Goal: Task Accomplishment & Management: Use online tool/utility

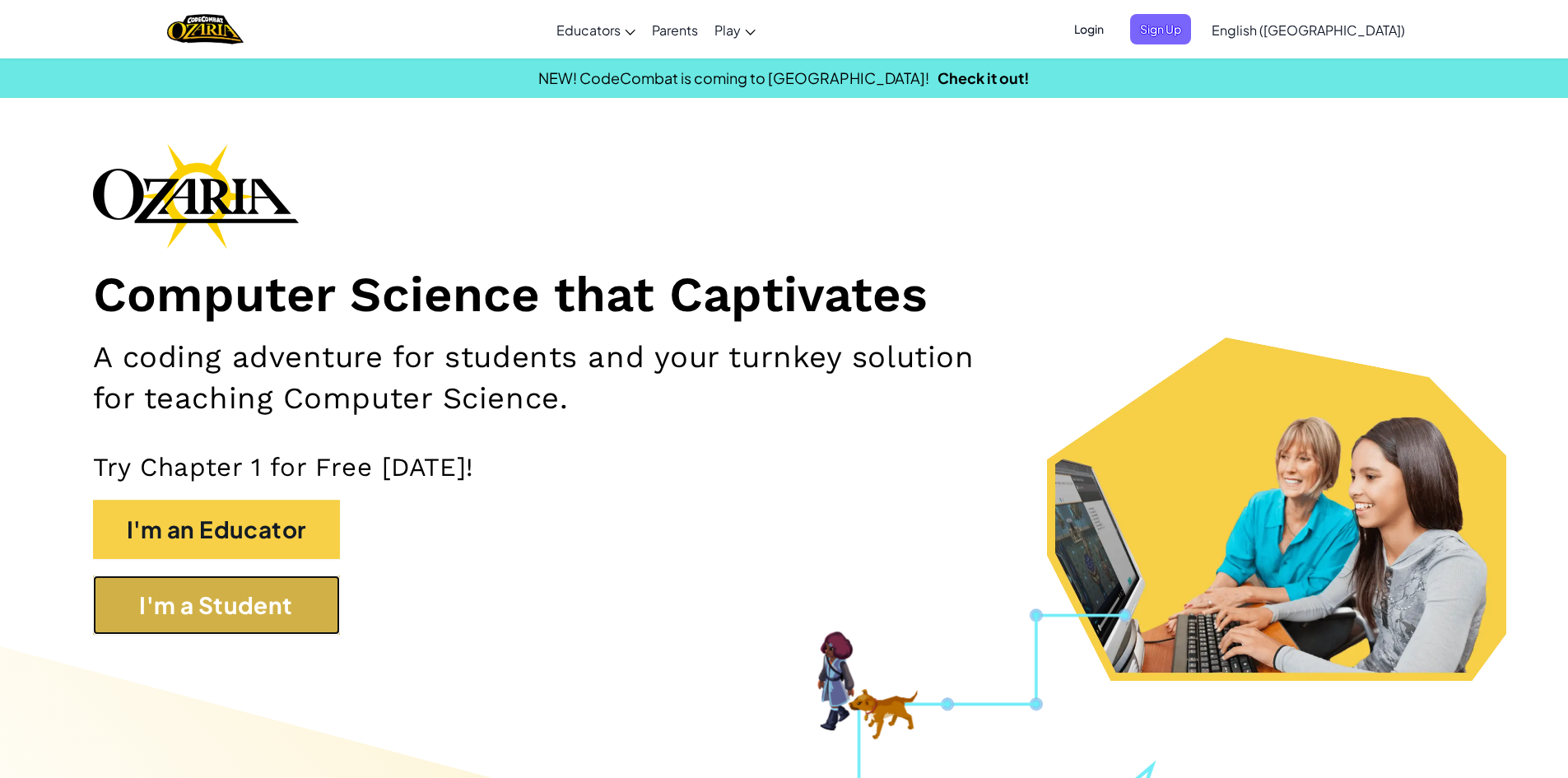
click at [308, 607] on button "I'm a Student" at bounding box center [216, 605] width 247 height 60
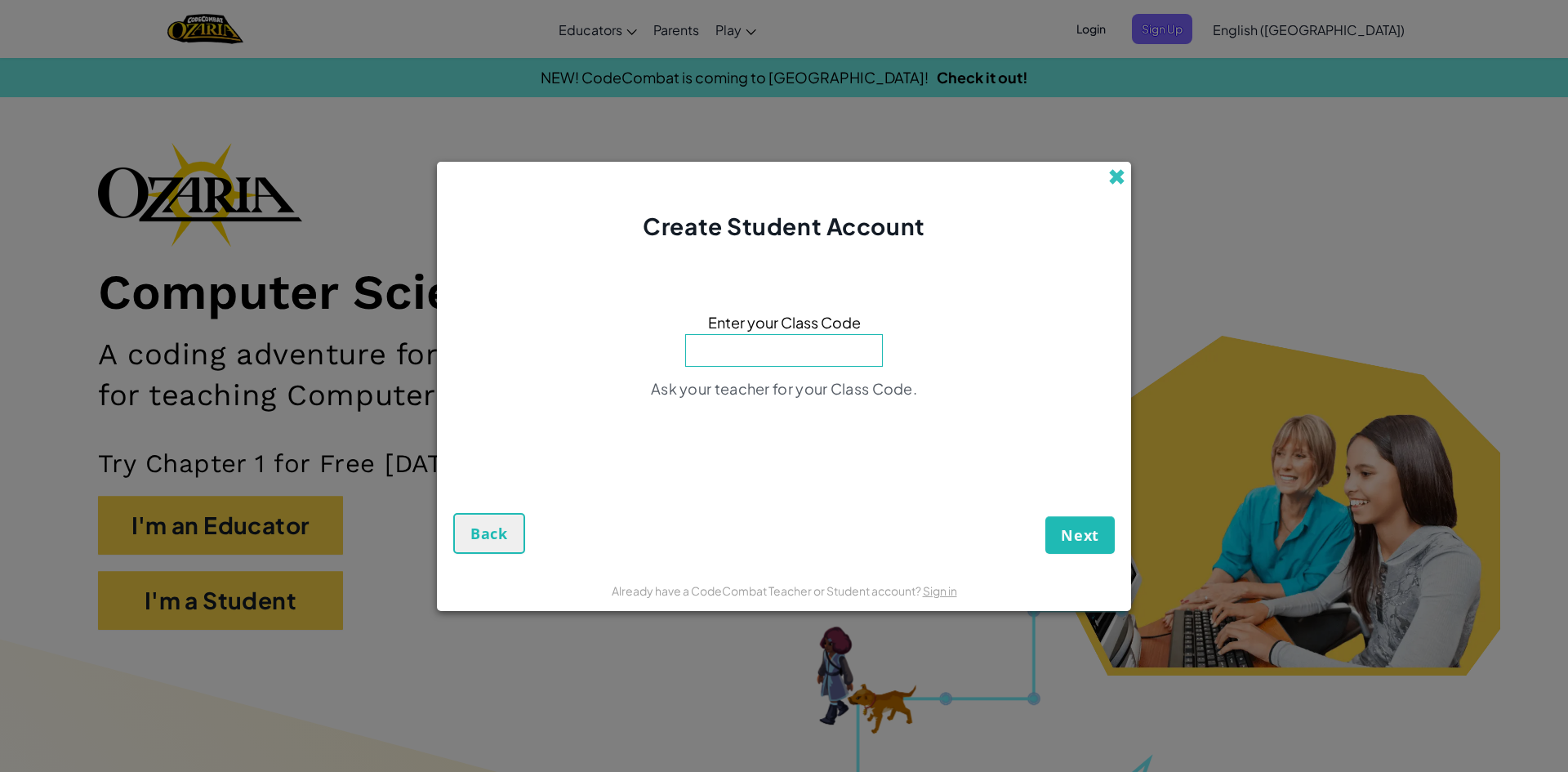
click at [1116, 168] on span at bounding box center [1117, 177] width 17 height 17
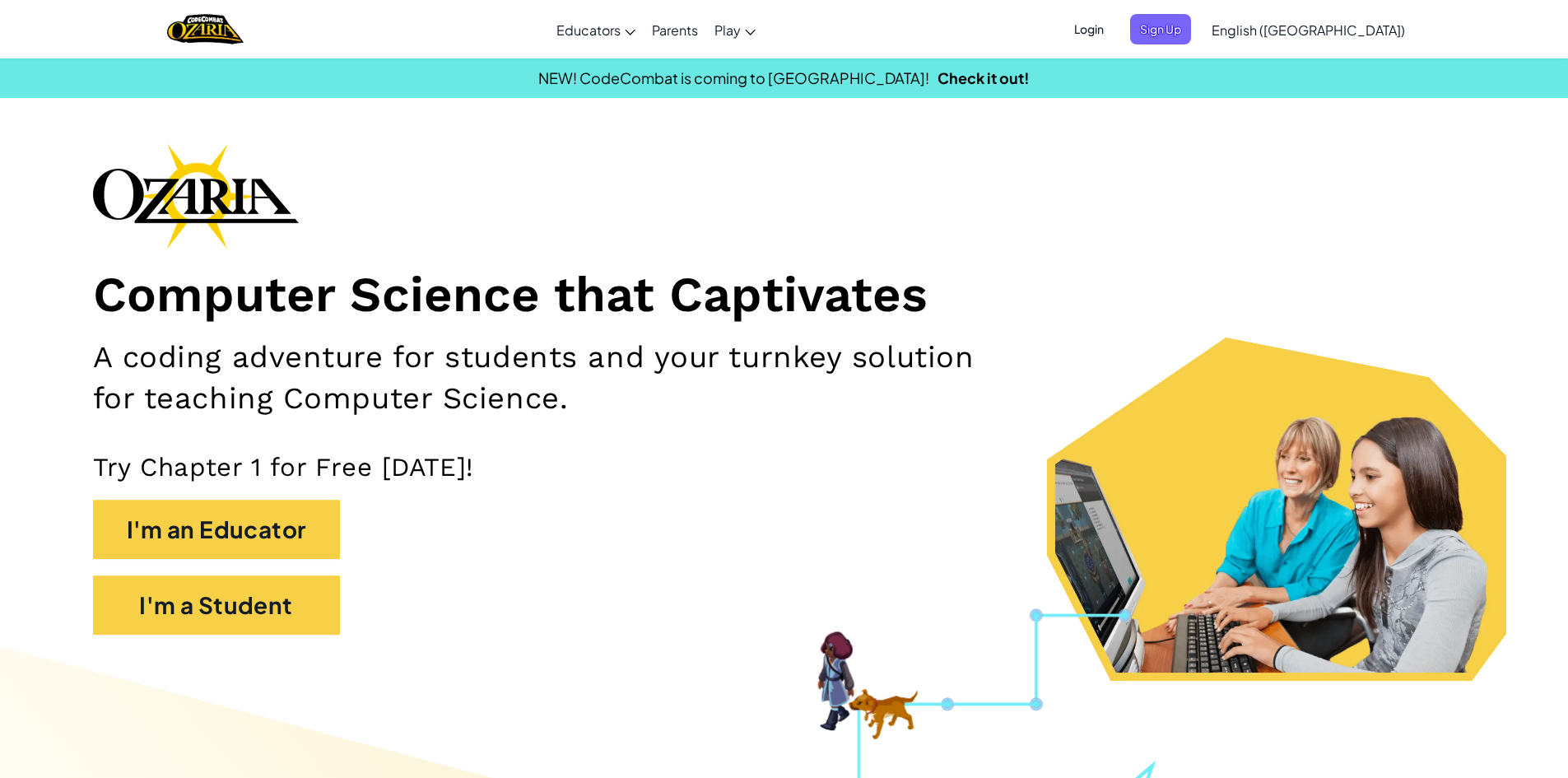
click at [1114, 37] on span "Login" at bounding box center [1089, 29] width 49 height 31
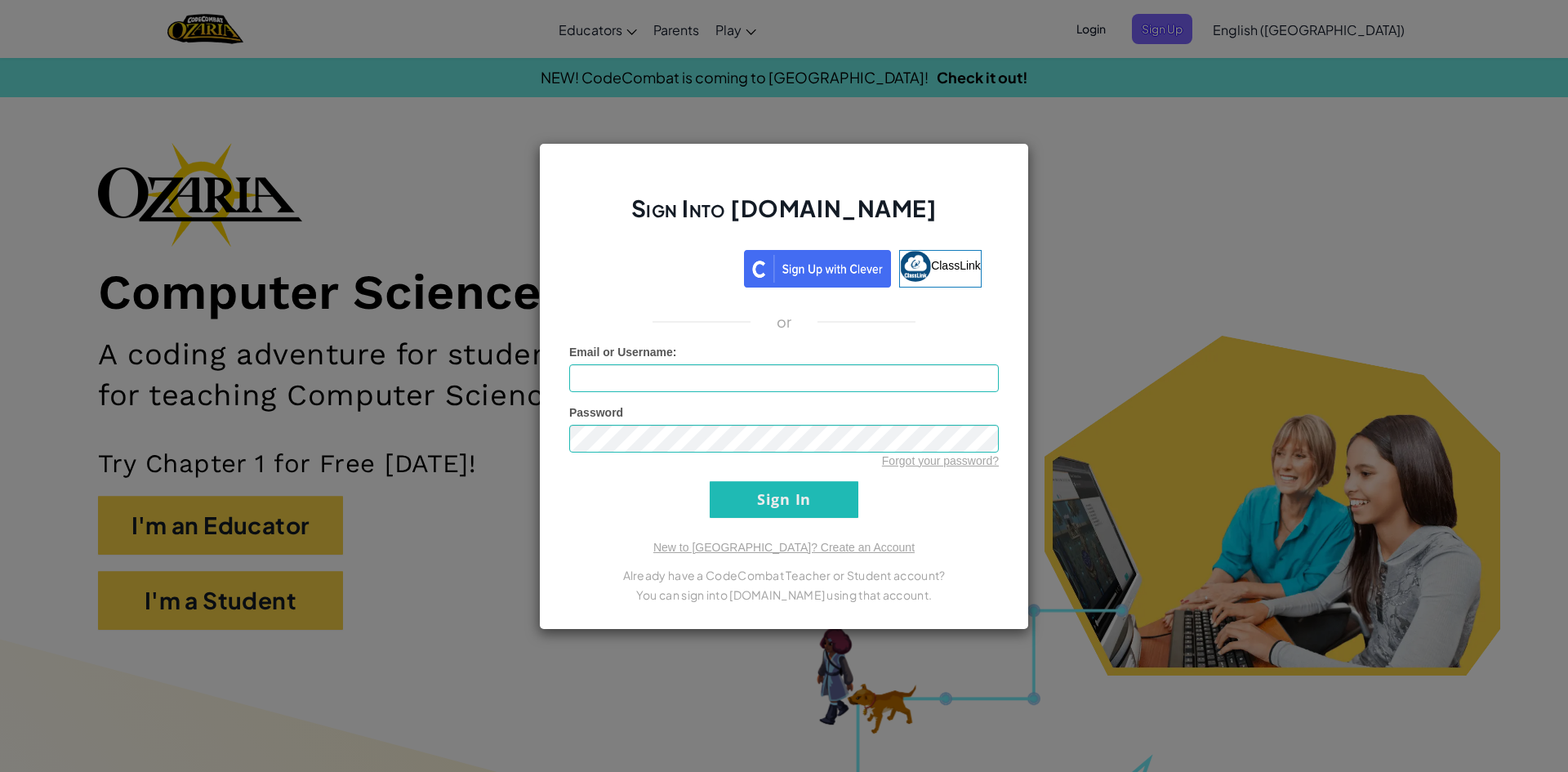
drag, startPoint x: 1123, startPoint y: 230, endPoint x: 1113, endPoint y: 205, distance: 26.9
click at [1126, 230] on div "Sign Into Ozaria.com ClassLink or Unknown Error Email or Username : Password Fo…" at bounding box center [784, 386] width 1568 height 772
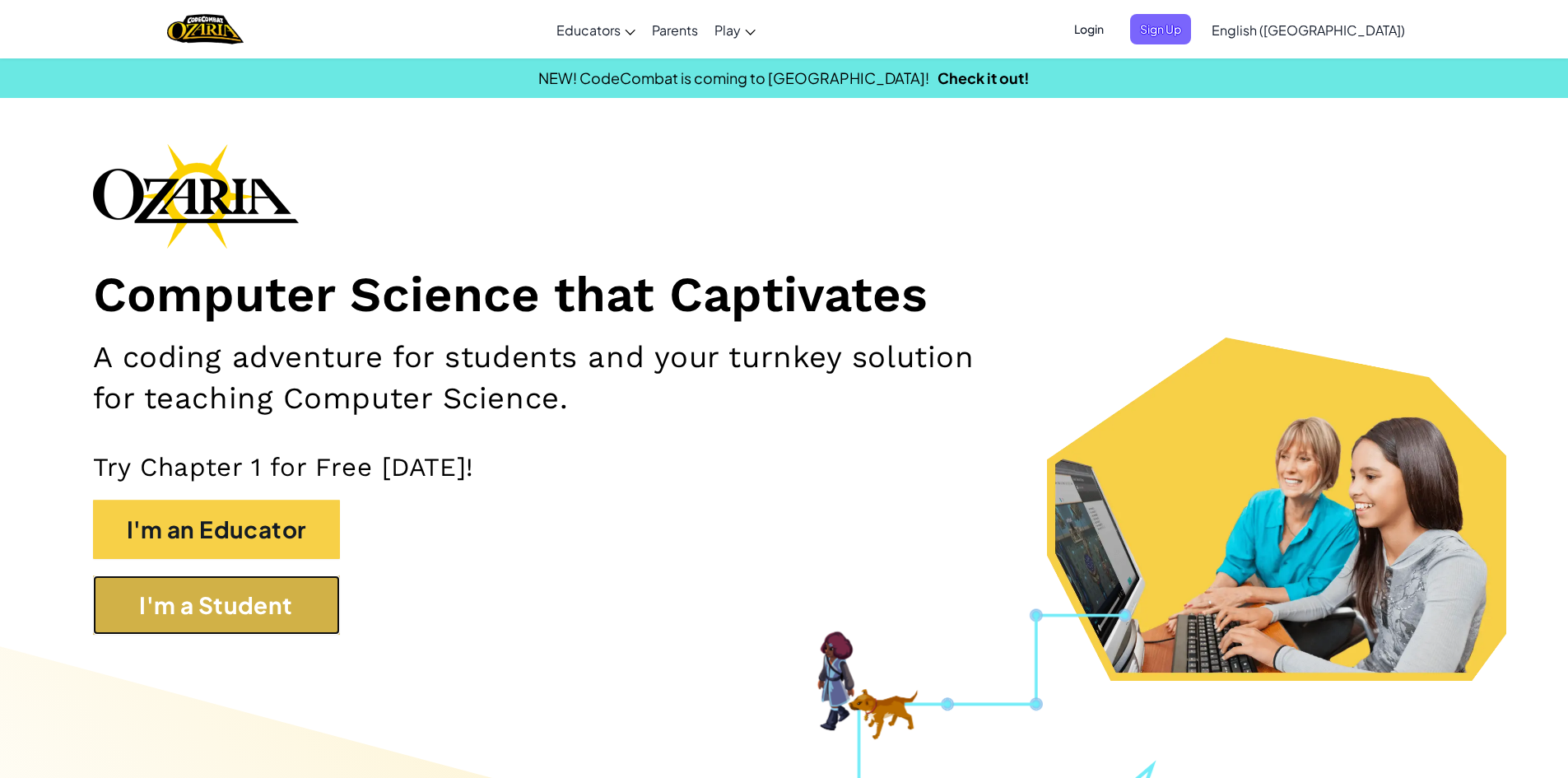
click at [247, 596] on button "I'm a Student" at bounding box center [216, 605] width 247 height 60
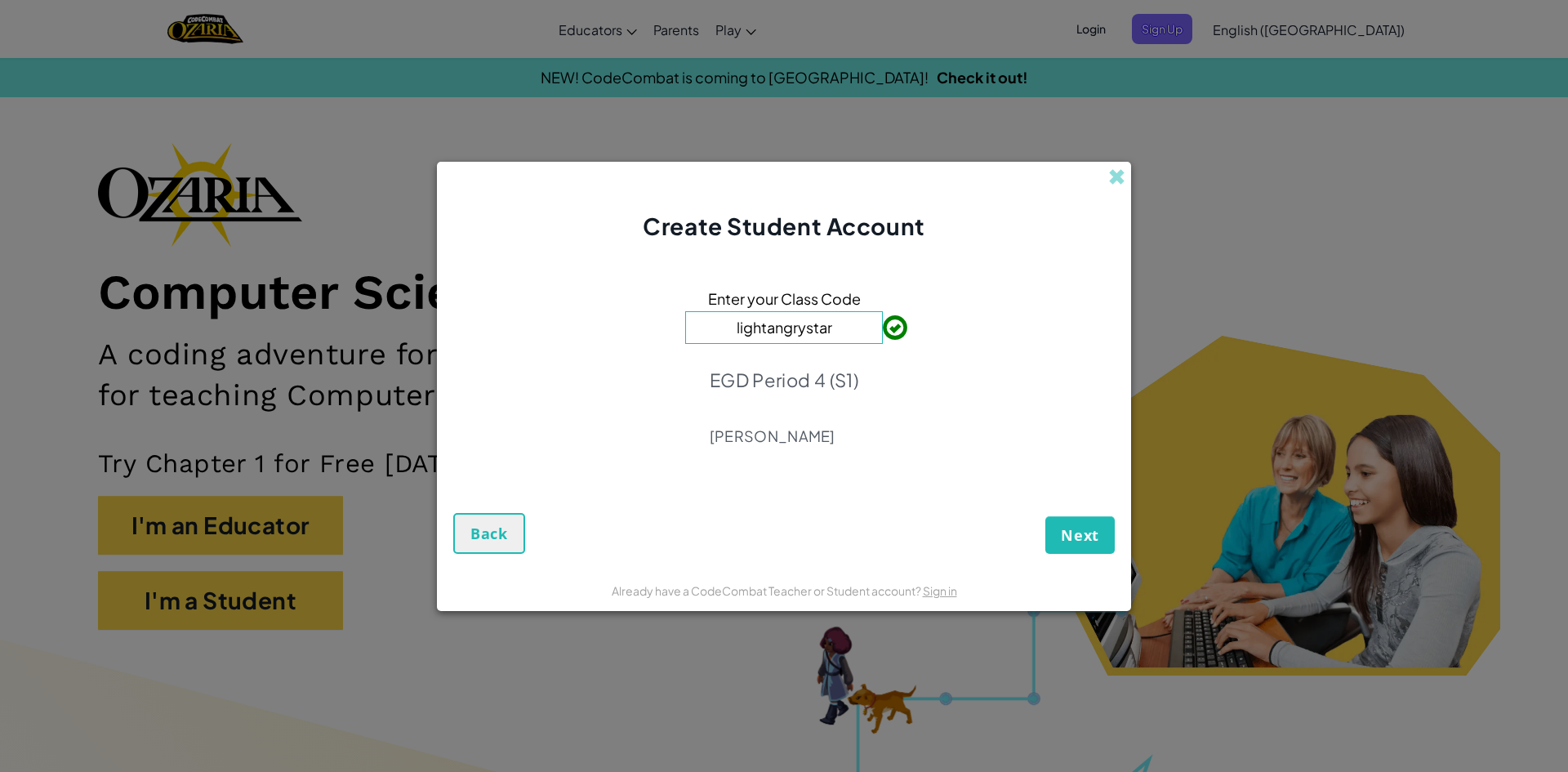
click at [735, 328] on input "lightangrystar" at bounding box center [784, 327] width 198 height 33
click at [739, 329] on input "lightangrystar" at bounding box center [784, 327] width 198 height 33
click at [807, 329] on input "Lightangrystar" at bounding box center [784, 327] width 198 height 33
click at [816, 325] on input "LightAngrystar" at bounding box center [784, 327] width 198 height 33
type input "LightAngrystar"
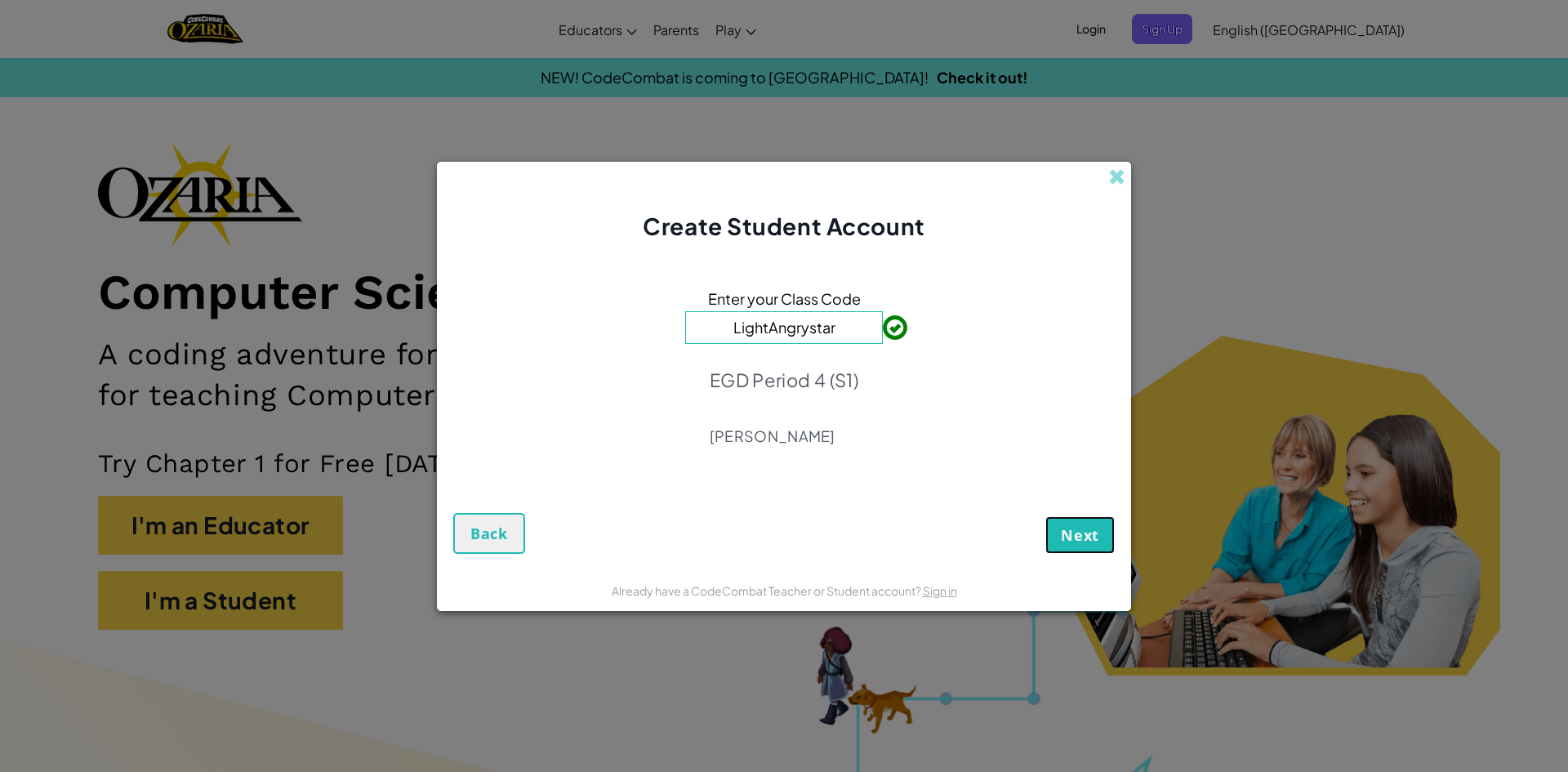
click at [1069, 525] on span "Next" at bounding box center [1079, 534] width 38 height 19
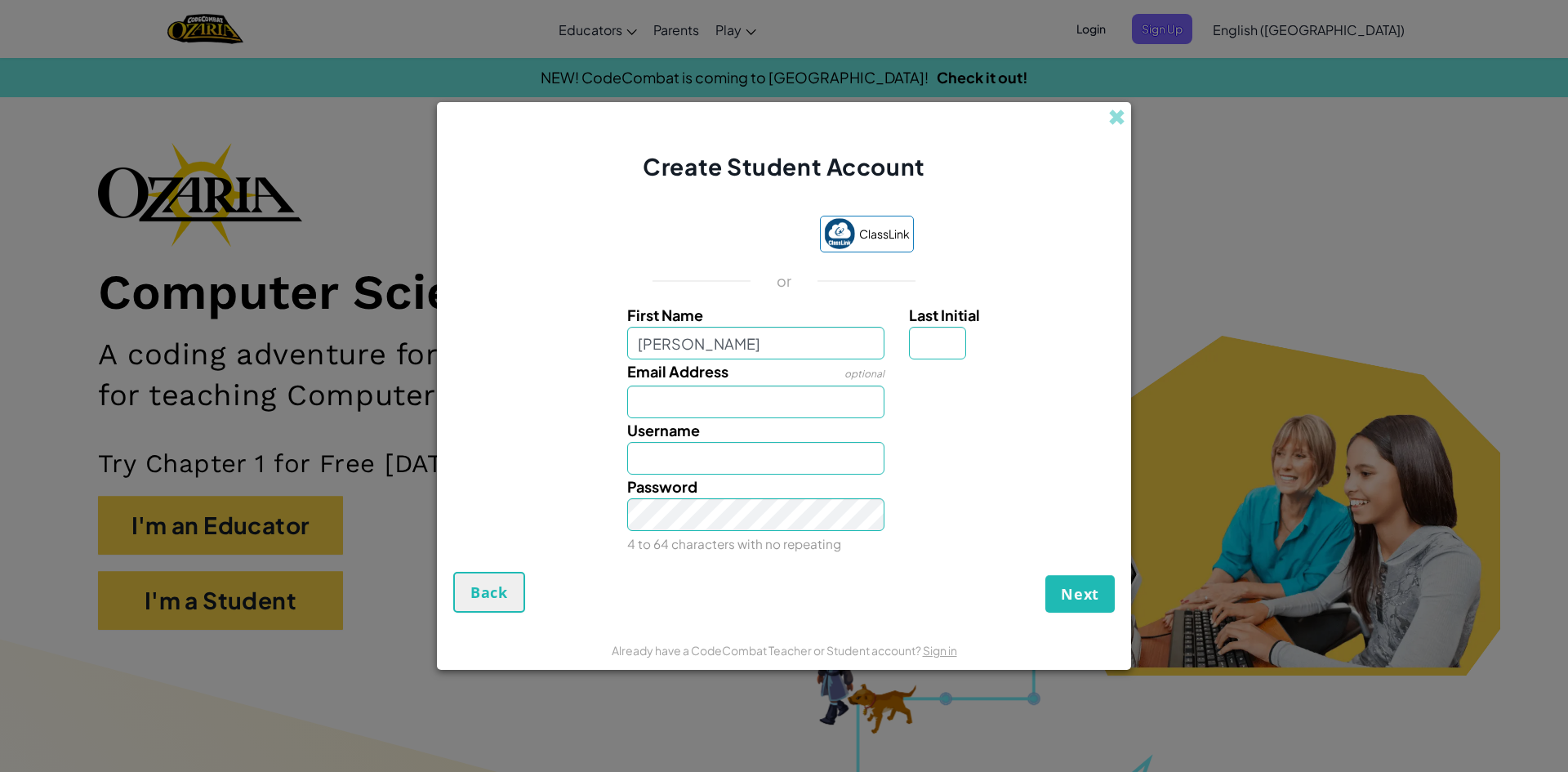
type input "[PERSON_NAME]"
click at [1046, 575] on button "Next" at bounding box center [1080, 594] width 69 height 37
type input "Jackson"
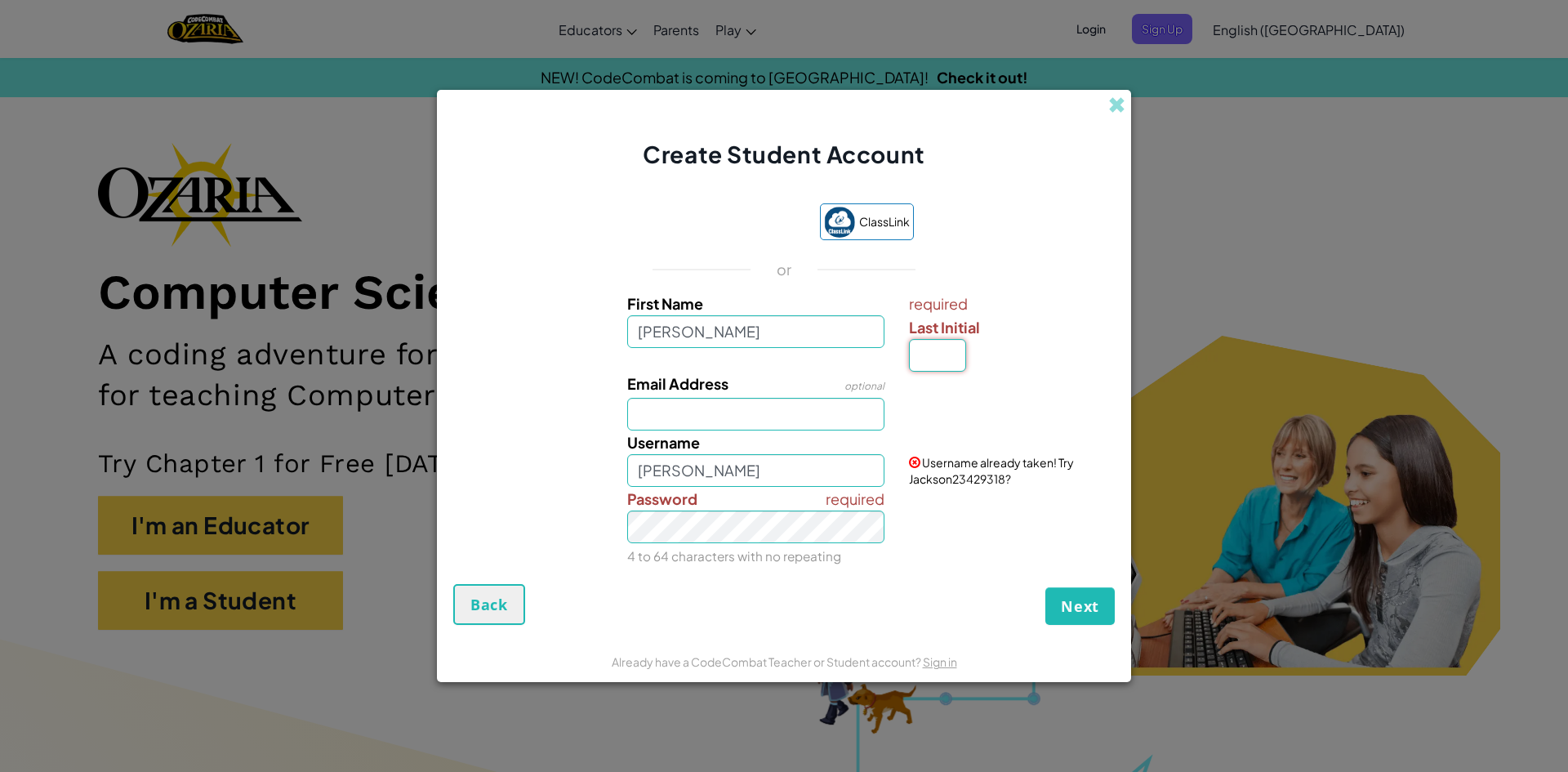
click at [928, 359] on input "Last Initial" at bounding box center [937, 355] width 57 height 33
type input "q"
type input "JacksonQ"
click at [802, 415] on input "Email Address" at bounding box center [756, 413] width 258 height 33
click at [940, 355] on input "q" at bounding box center [937, 355] width 57 height 33
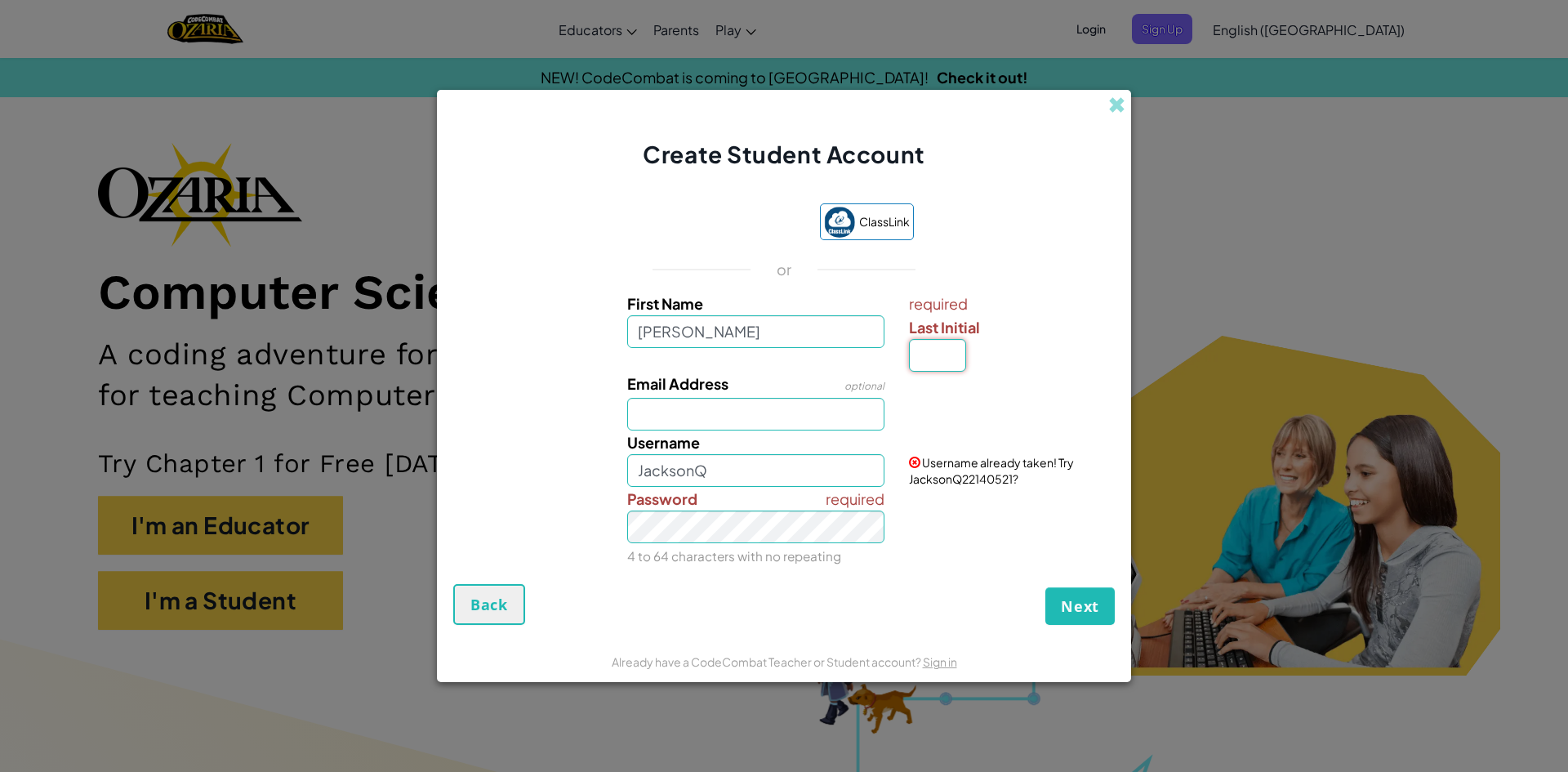
type input "q"
click at [1114, 601] on button "Next" at bounding box center [1080, 606] width 69 height 37
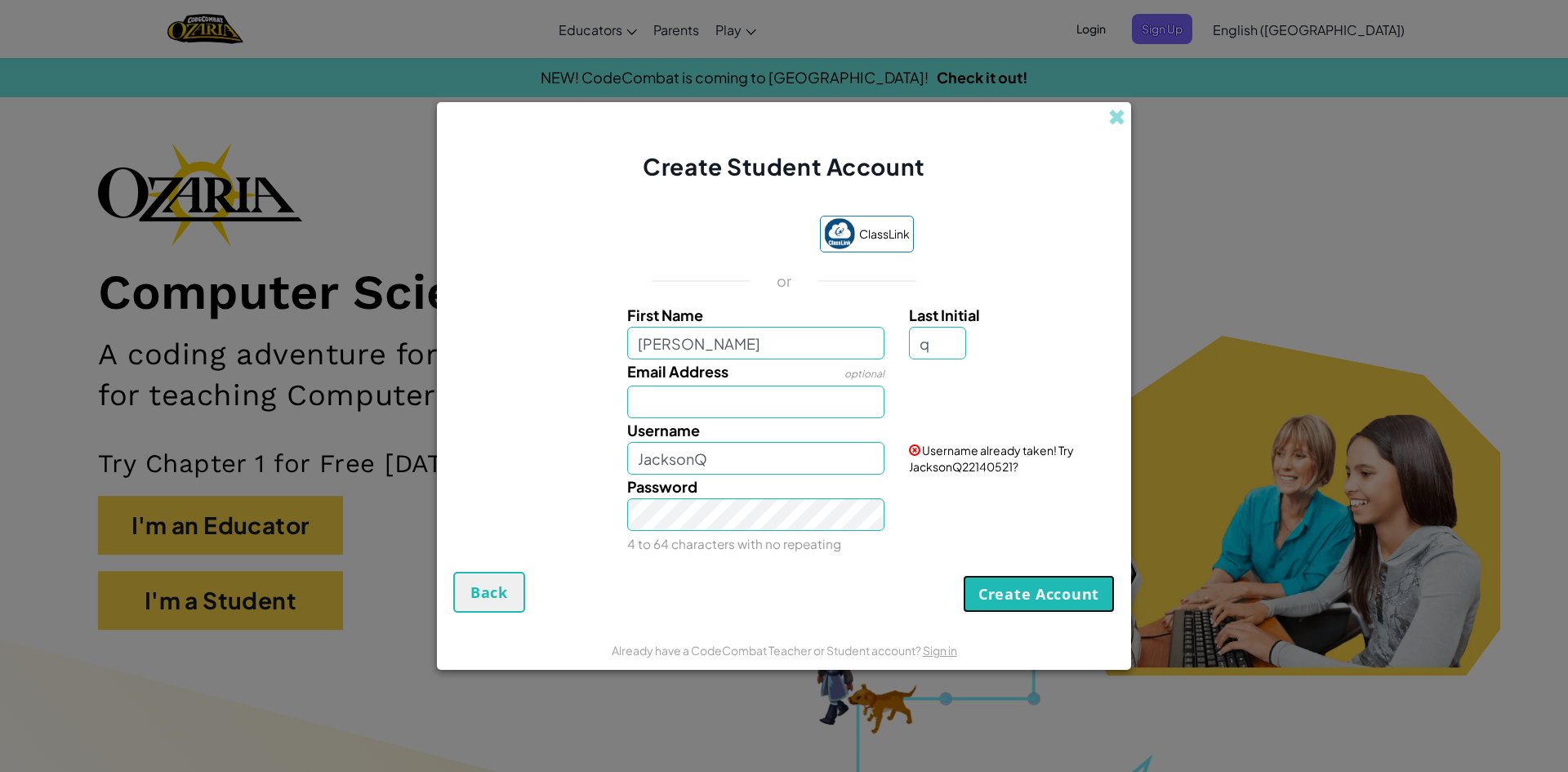
click at [1081, 589] on button "Create Account" at bounding box center [1039, 594] width 152 height 37
click at [1049, 596] on button "Create Account" at bounding box center [1039, 594] width 152 height 37
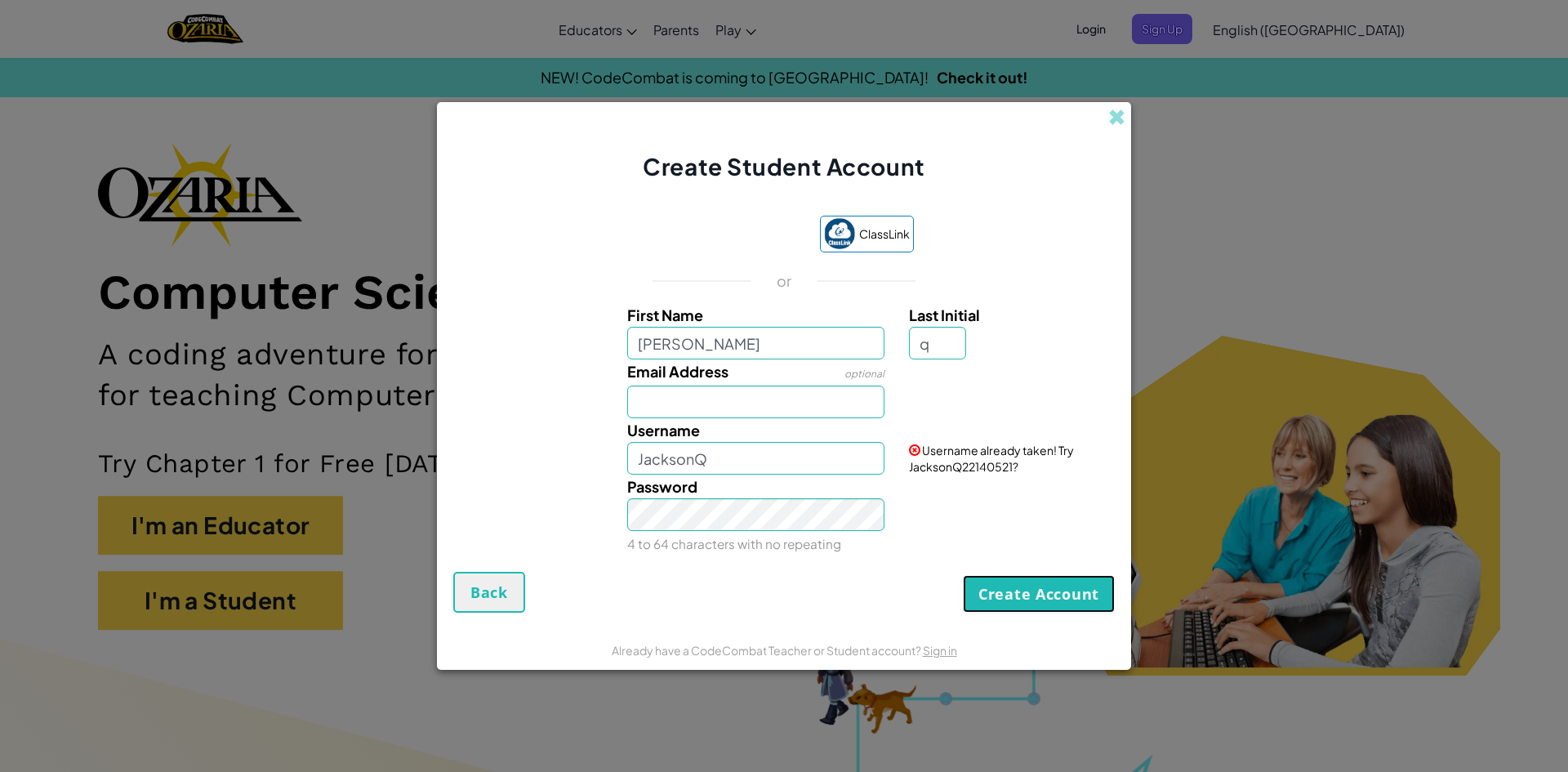
click at [1049, 596] on button "Create Account" at bounding box center [1039, 594] width 152 height 37
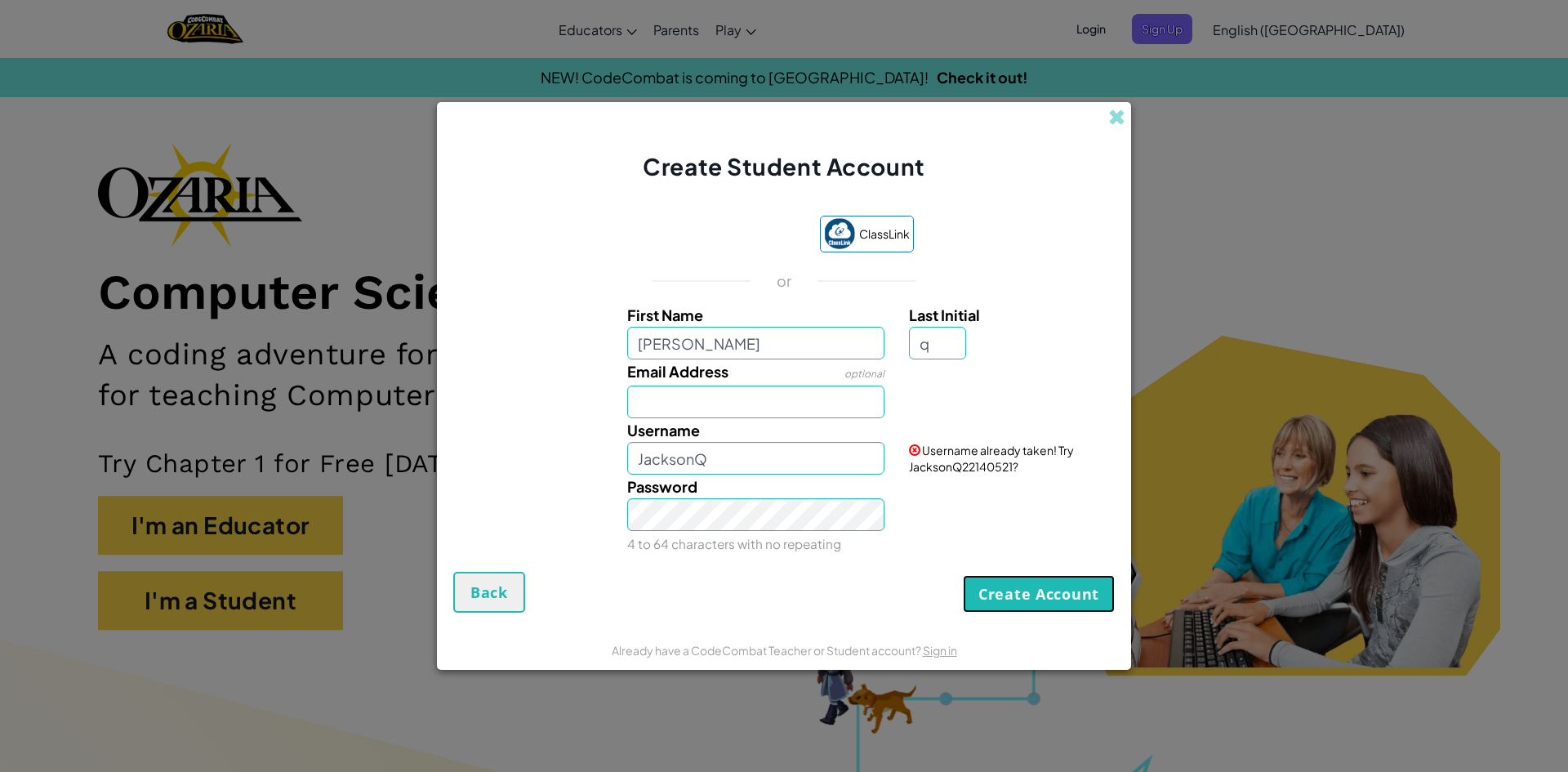
click at [1046, 595] on button "Create Account" at bounding box center [1039, 594] width 152 height 37
click at [1046, 594] on button "Create Account" at bounding box center [1039, 594] width 152 height 37
click at [747, 342] on input "[PERSON_NAME]" at bounding box center [756, 342] width 258 height 33
type input "jacksoon"
type input "JacksoonQ"
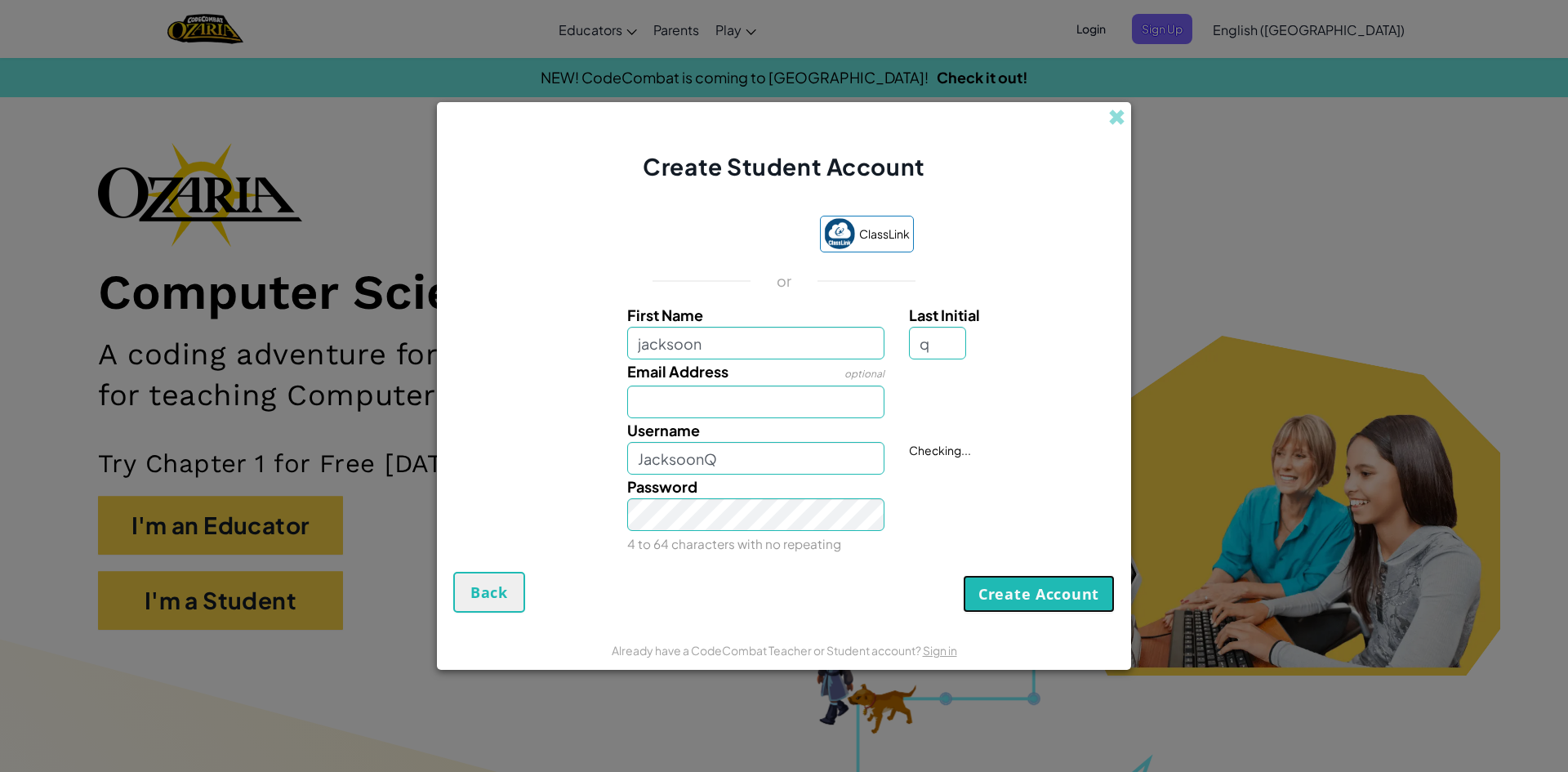
click at [1047, 583] on button "Create Account" at bounding box center [1039, 594] width 152 height 37
click at [1041, 597] on button "Create Account" at bounding box center [1039, 594] width 152 height 37
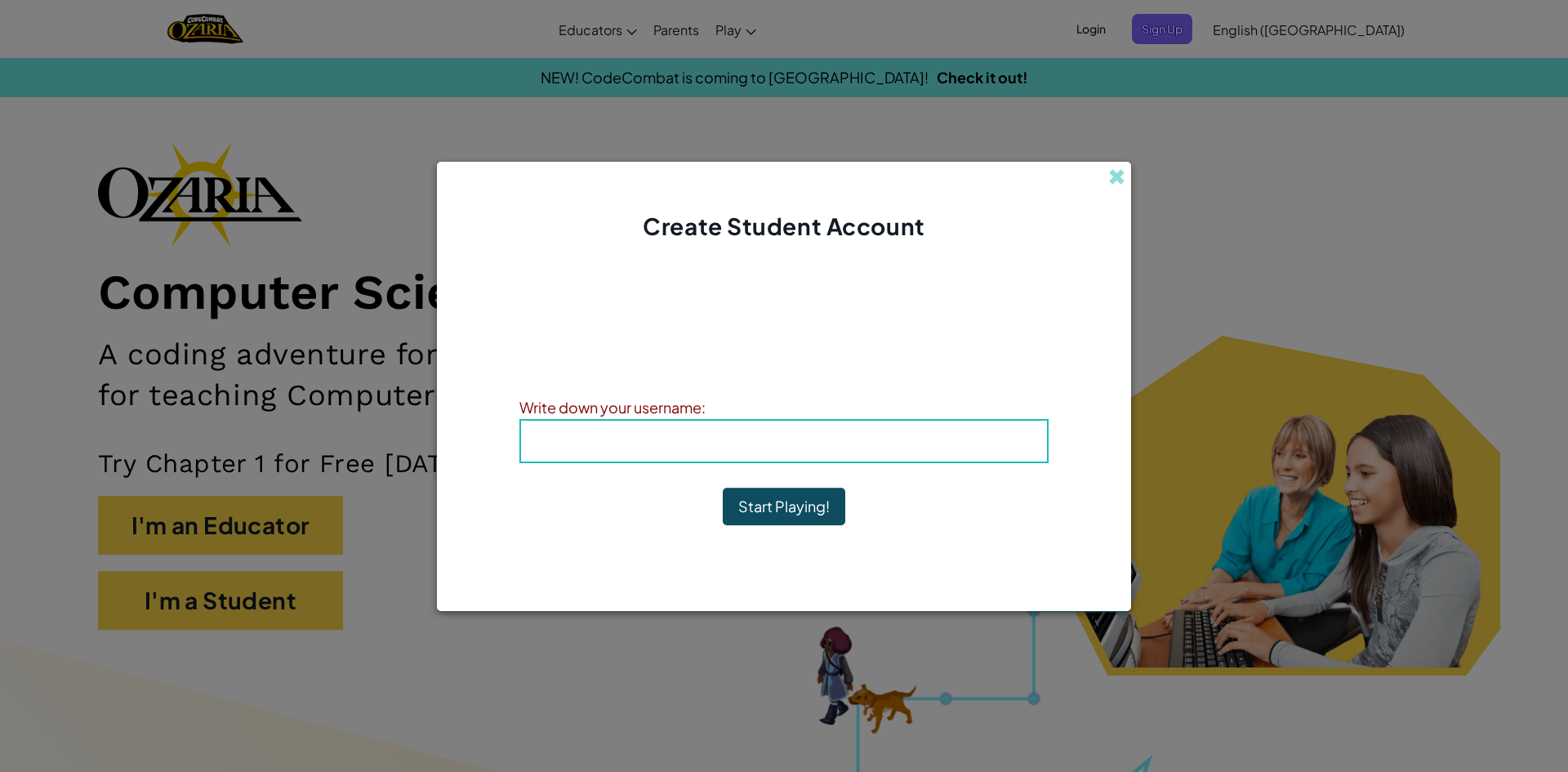
click at [946, 434] on h4 "Username : JacksoonQ" at bounding box center [784, 441] width 493 height 25
click at [836, 435] on b "Username : JacksoonQ" at bounding box center [784, 441] width 194 height 19
click at [839, 437] on b "Username : JacksoonQ" at bounding box center [784, 441] width 194 height 19
click at [794, 512] on button "Start Playing!" at bounding box center [784, 506] width 123 height 37
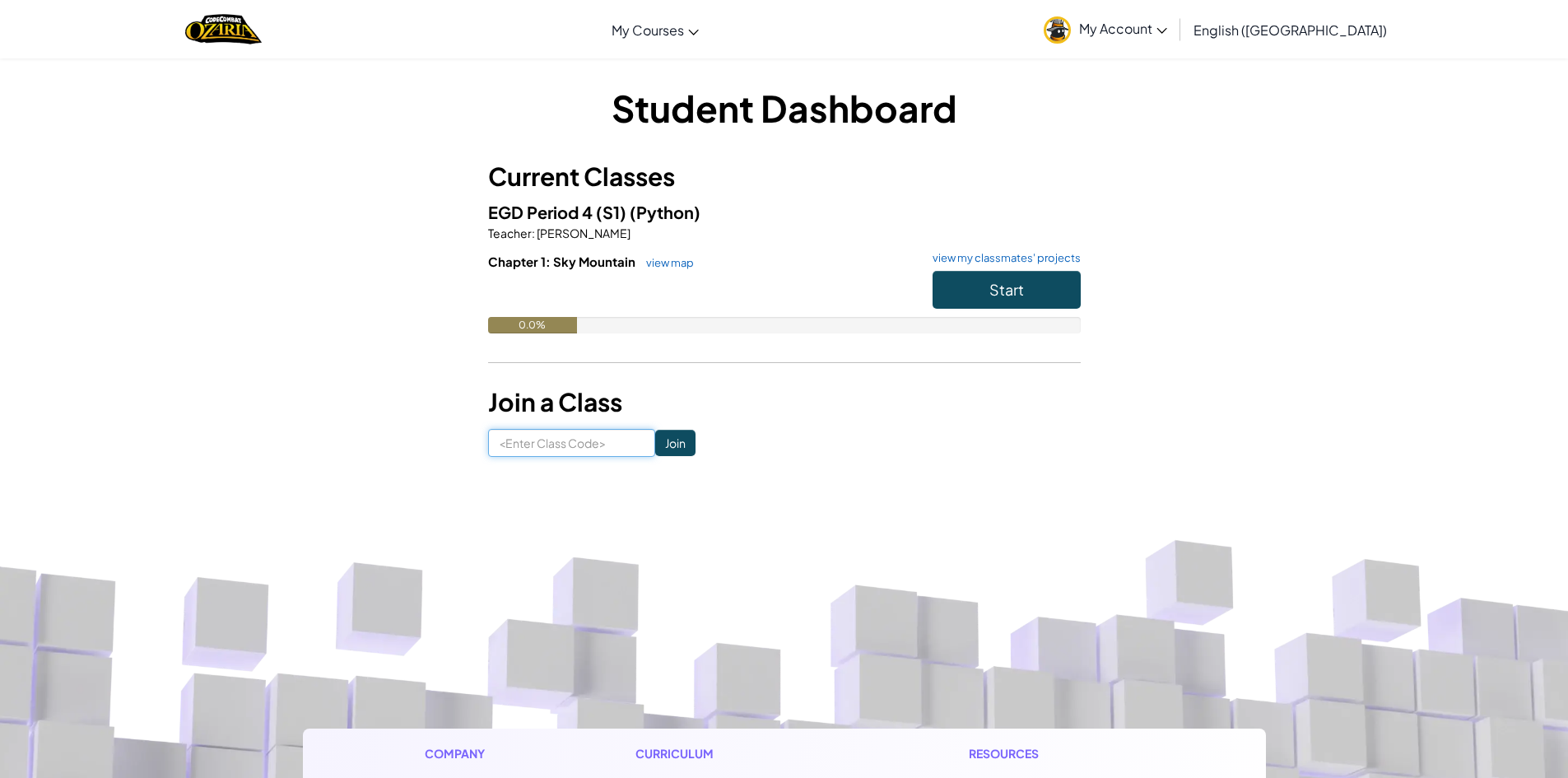
click at [598, 441] on input at bounding box center [572, 442] width 167 height 28
click at [1036, 283] on button "Start" at bounding box center [1007, 290] width 148 height 37
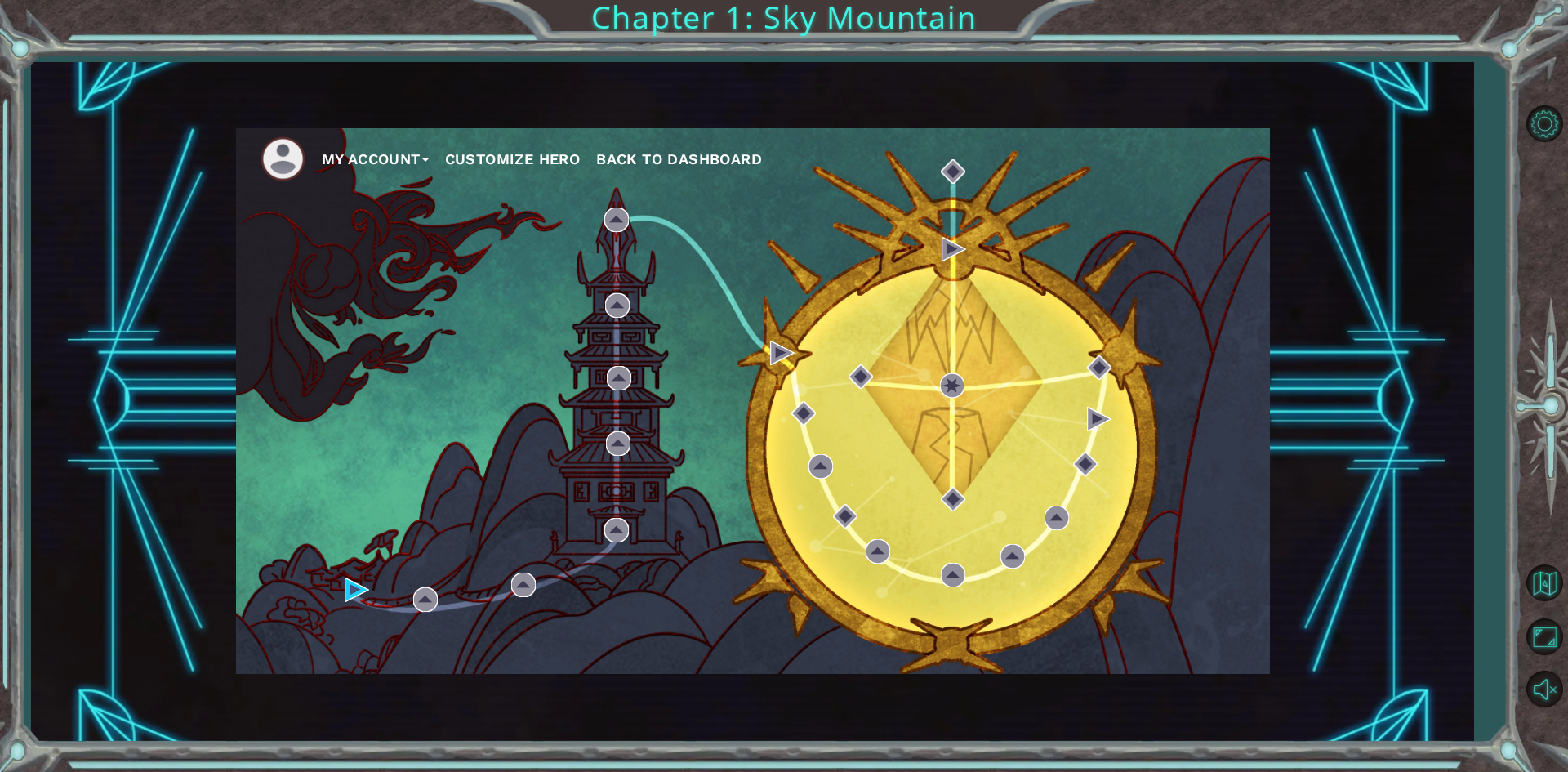
click at [492, 154] on button "Customize Hero" at bounding box center [512, 159] width 135 height 25
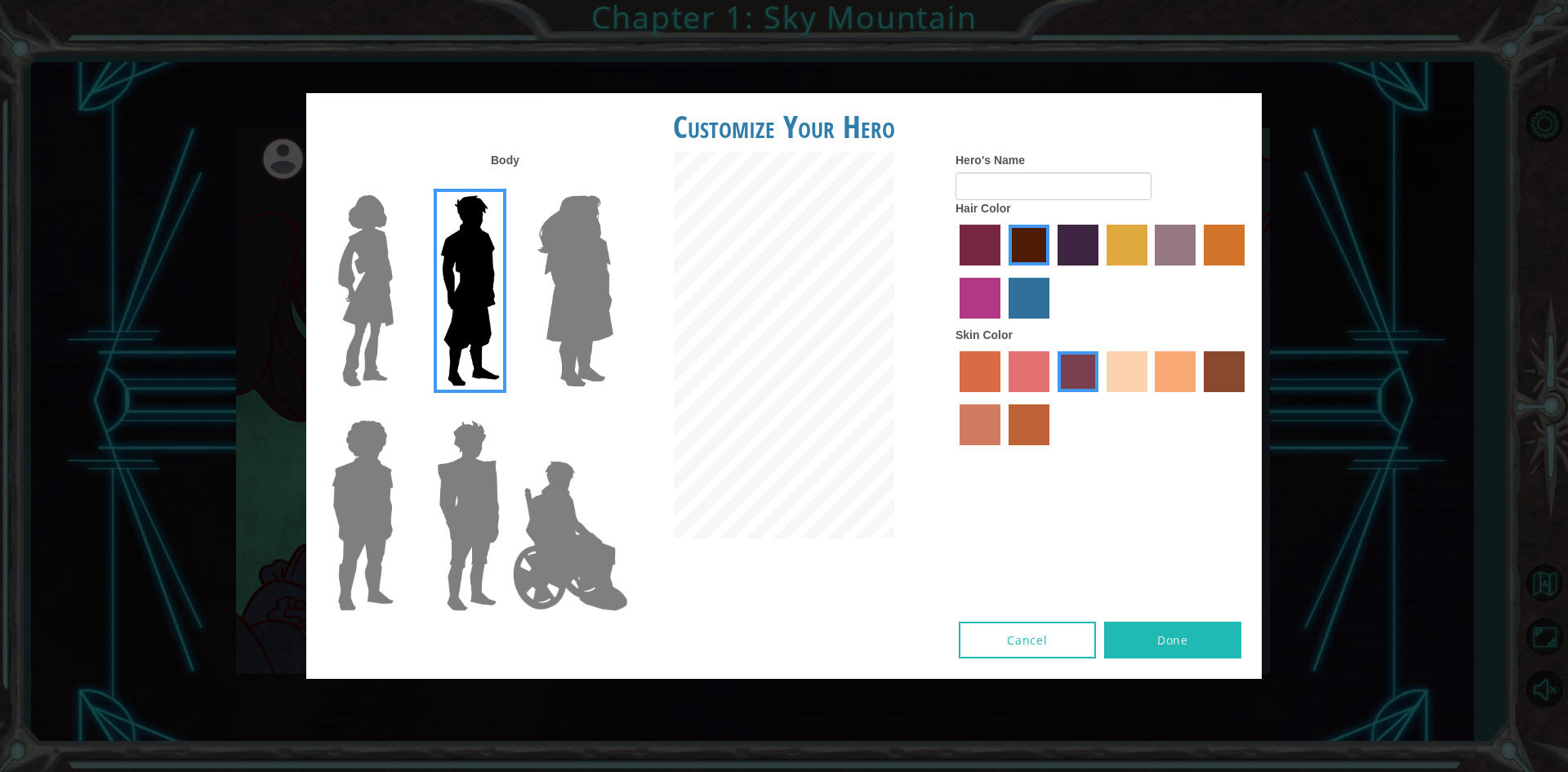
click at [1116, 363] on label "sandy beach skin color" at bounding box center [1127, 371] width 41 height 41
click at [1101, 397] on input "sandy beach skin color" at bounding box center [1101, 397] width 0 height 0
click at [1134, 257] on label "tulip tree hair color" at bounding box center [1127, 245] width 41 height 41
click at [1101, 271] on input "tulip tree hair color" at bounding box center [1101, 271] width 0 height 0
click at [573, 235] on img at bounding box center [575, 291] width 89 height 205
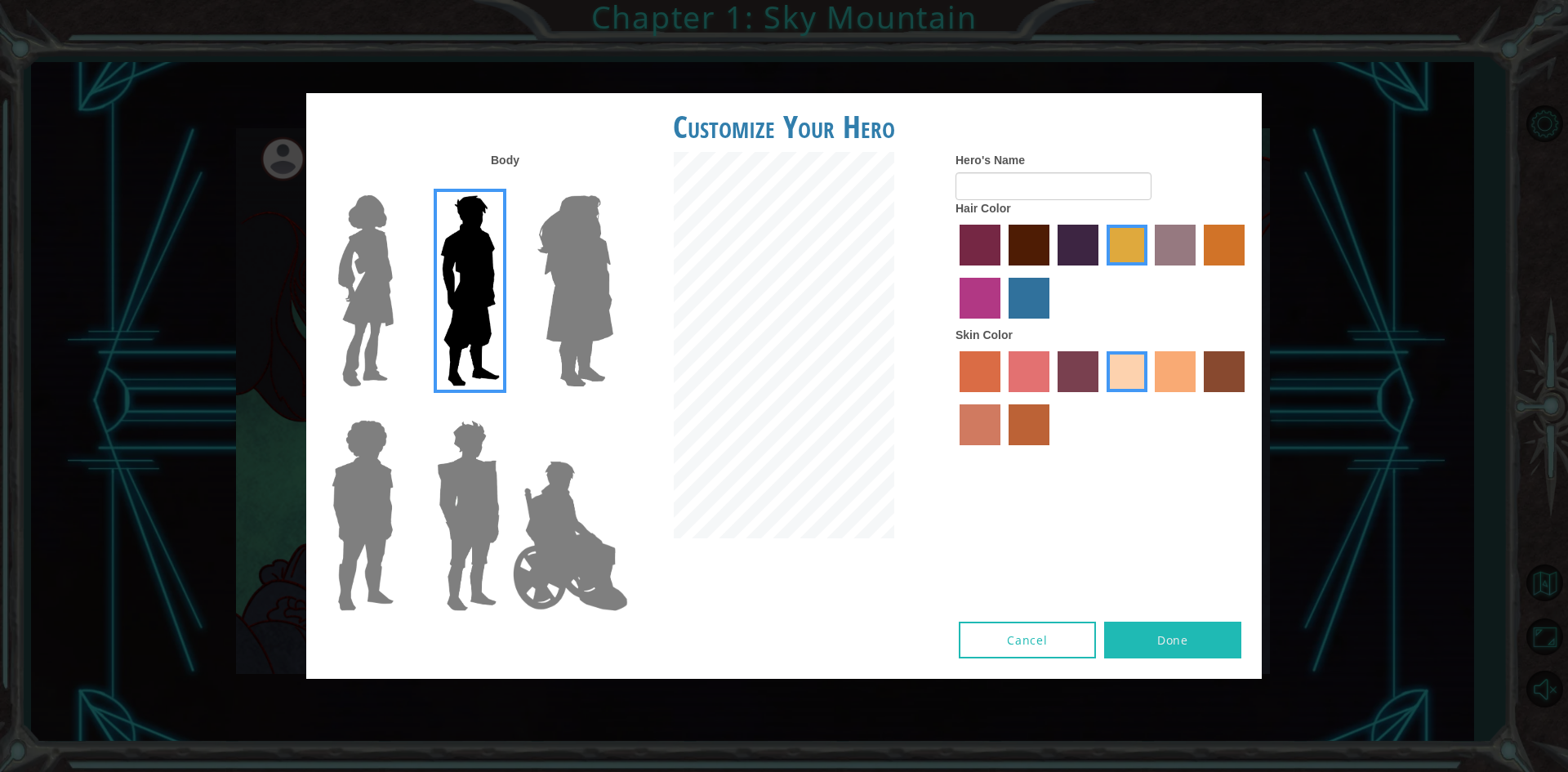
click at [613, 184] on input "Hero Amethyst" at bounding box center [613, 184] width 0 height 0
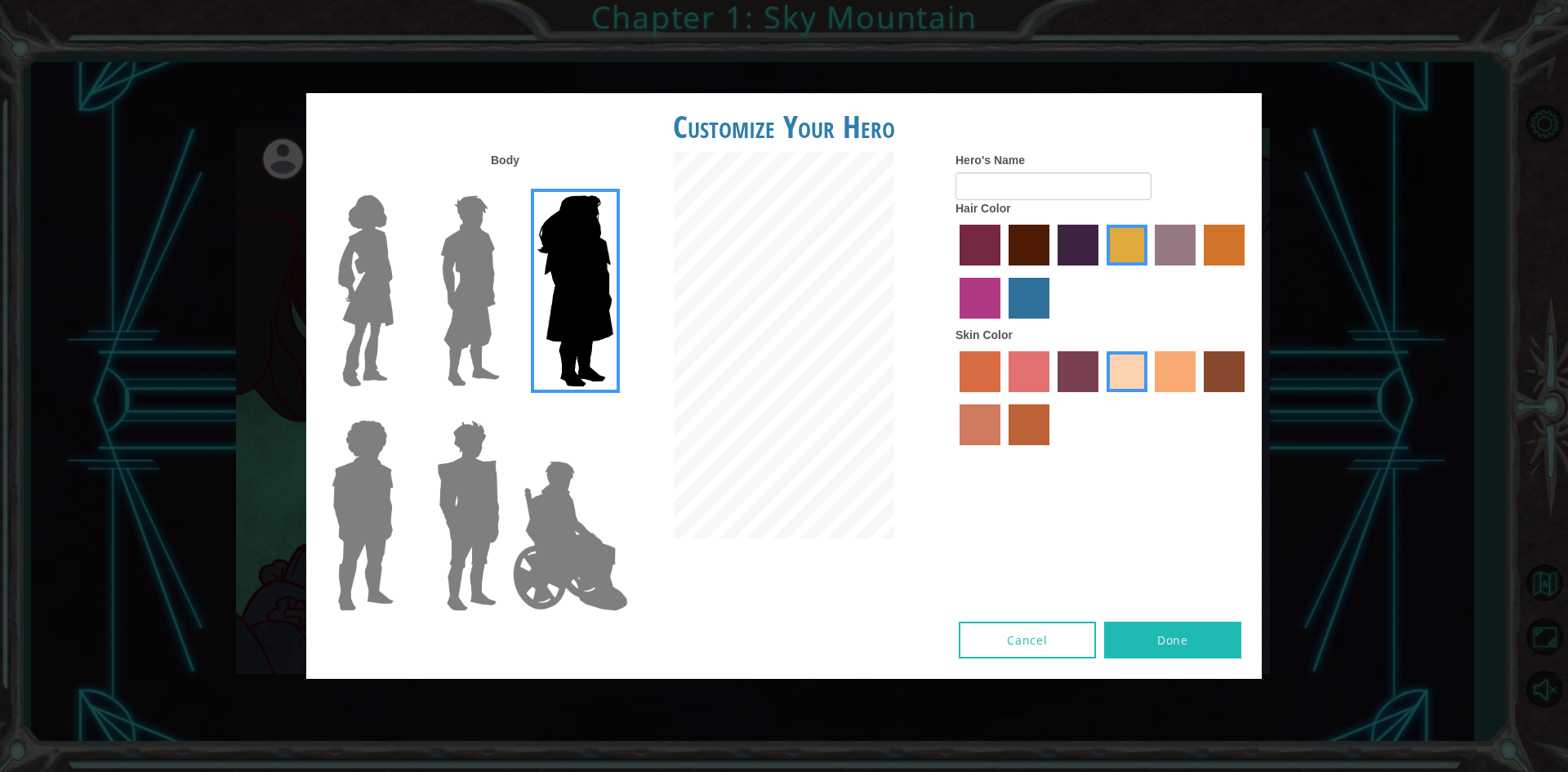
click at [493, 276] on img at bounding box center [470, 291] width 73 height 205
click at [506, 184] on input "Hero Lars" at bounding box center [506, 184] width 0 height 0
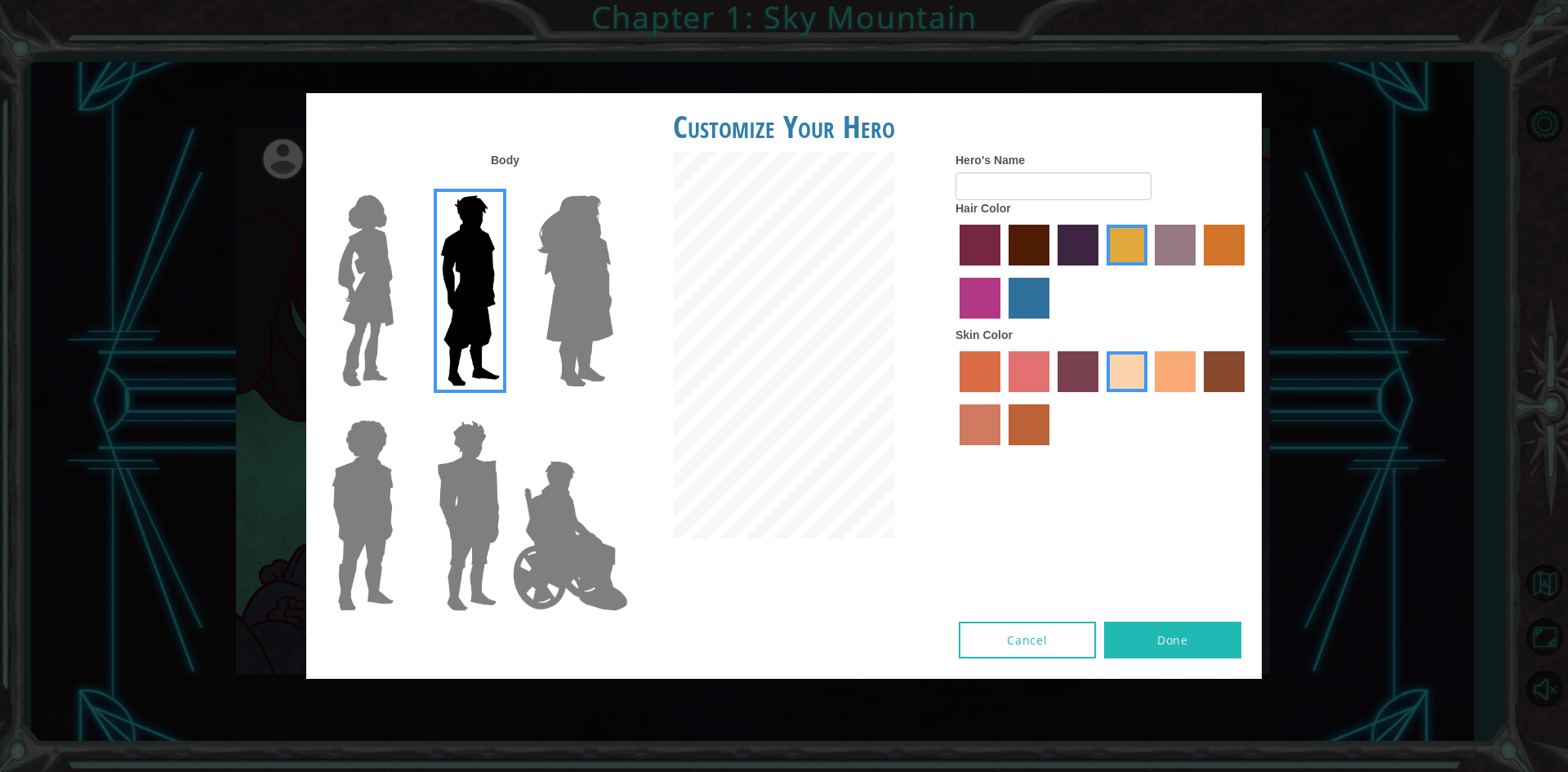
drag, startPoint x: 1539, startPoint y: 687, endPoint x: 1567, endPoint y: 786, distance: 102.9
click at [1567, 771] on html "My Account Customize Hero Back to Dashboard Customize Your Hero Body Hero's Nam…" at bounding box center [784, 386] width 1568 height 772
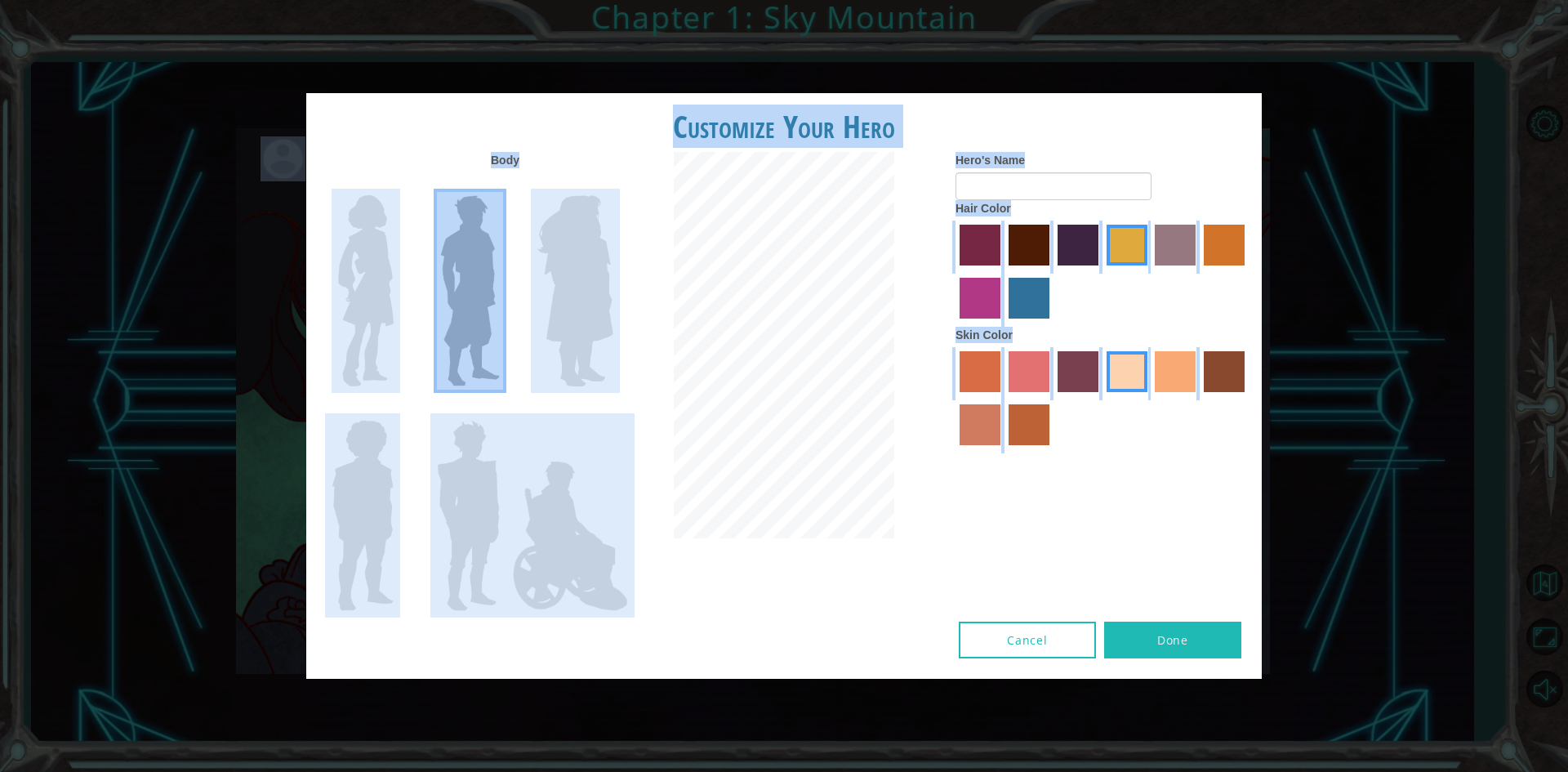
click at [1176, 627] on button "Done" at bounding box center [1172, 639] width 137 height 36
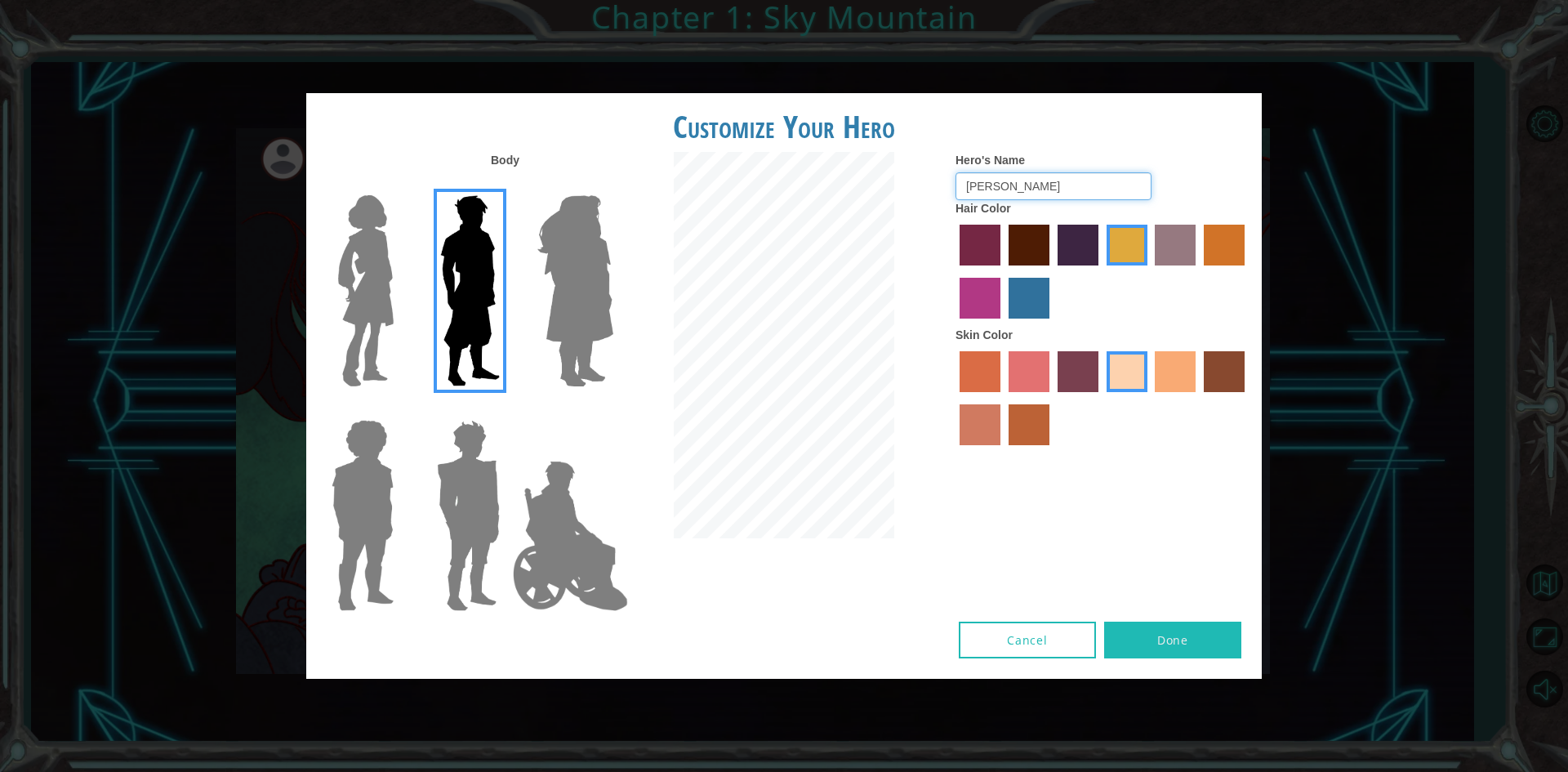
type input "[PERSON_NAME]"
click at [1167, 647] on button "Done" at bounding box center [1172, 639] width 137 height 36
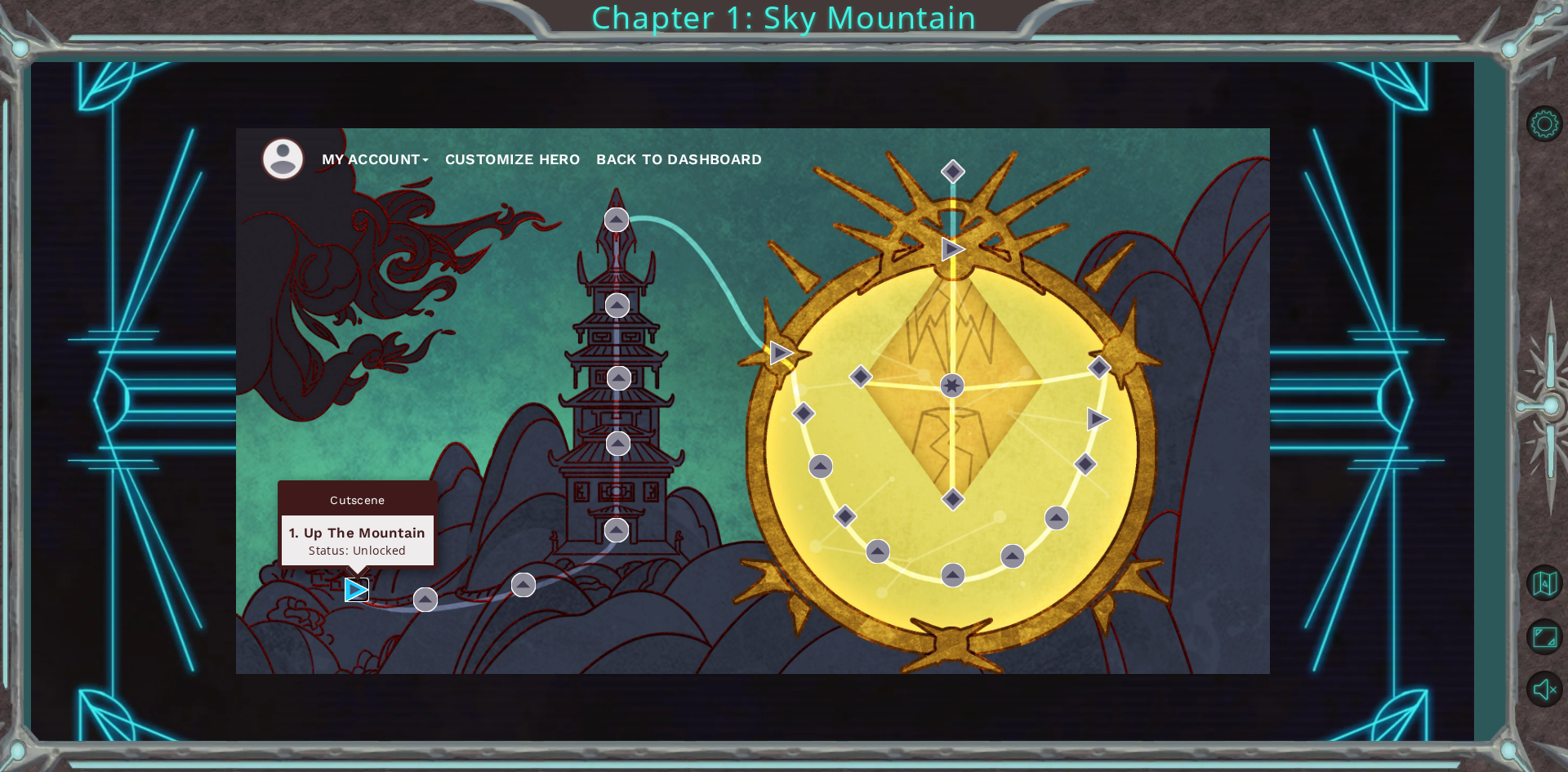
click at [358, 589] on img at bounding box center [357, 589] width 25 height 25
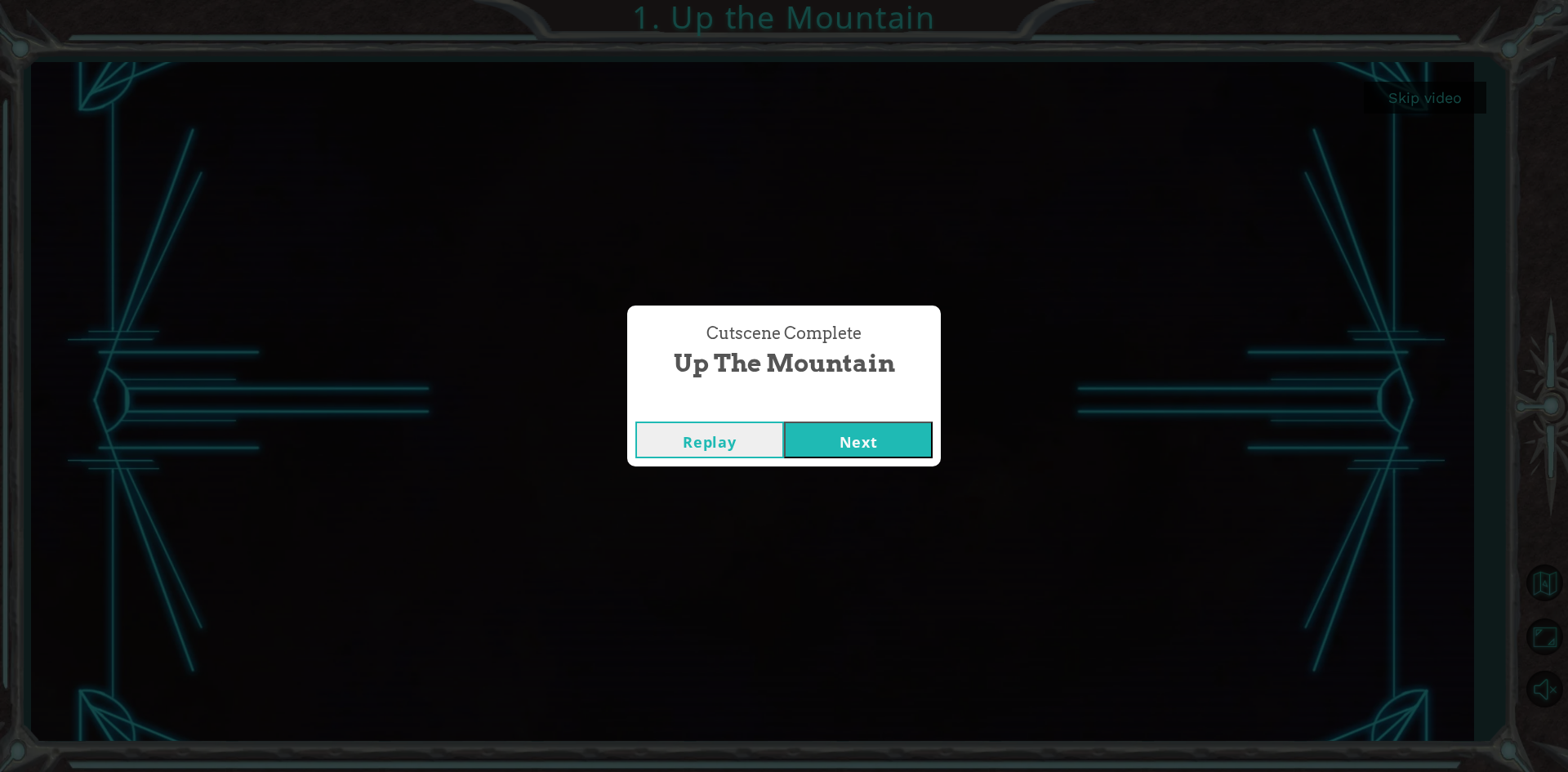
click at [852, 445] on button "Next" at bounding box center [858, 439] width 149 height 36
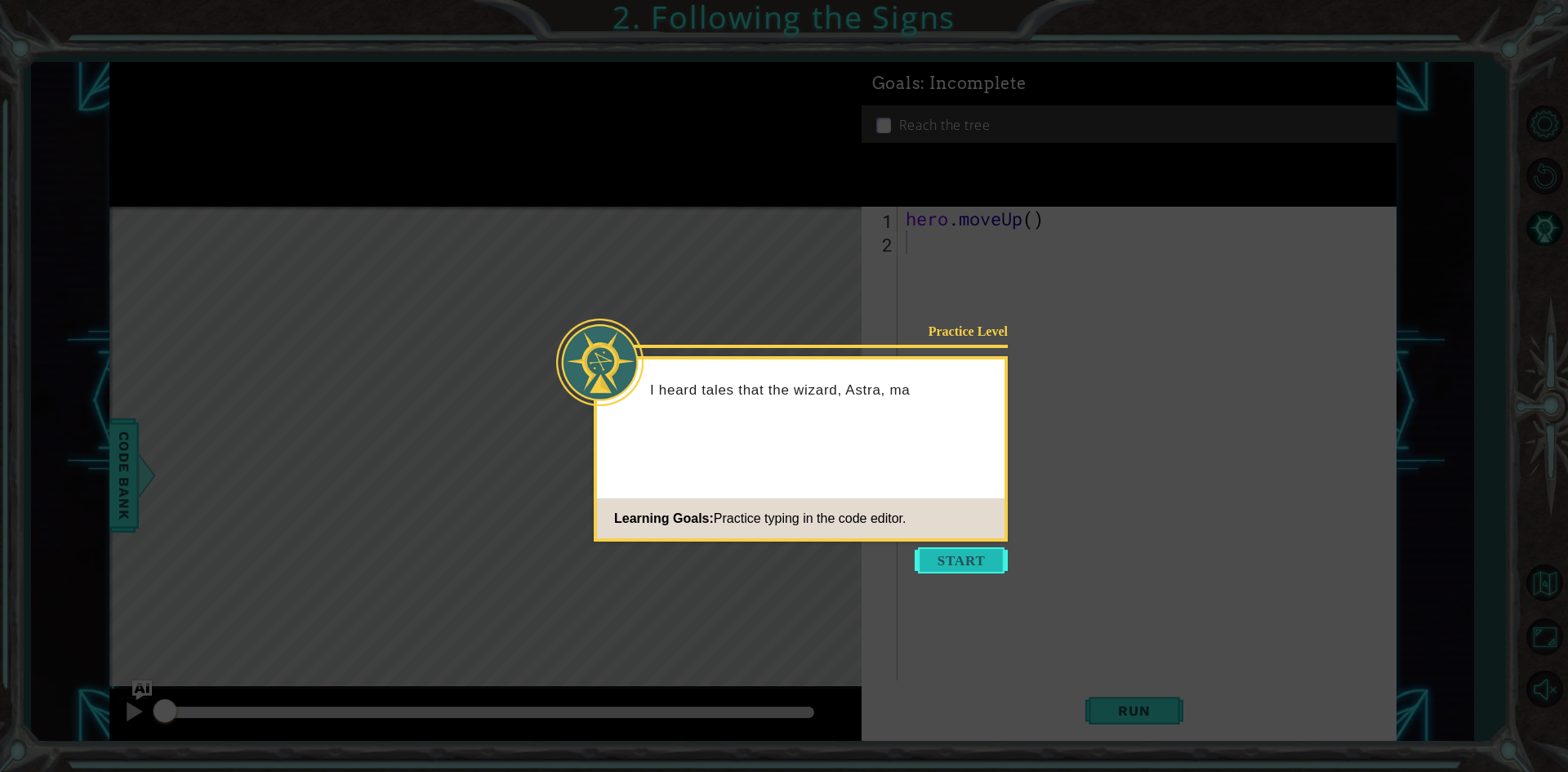
click at [946, 556] on button "Start" at bounding box center [961, 560] width 93 height 26
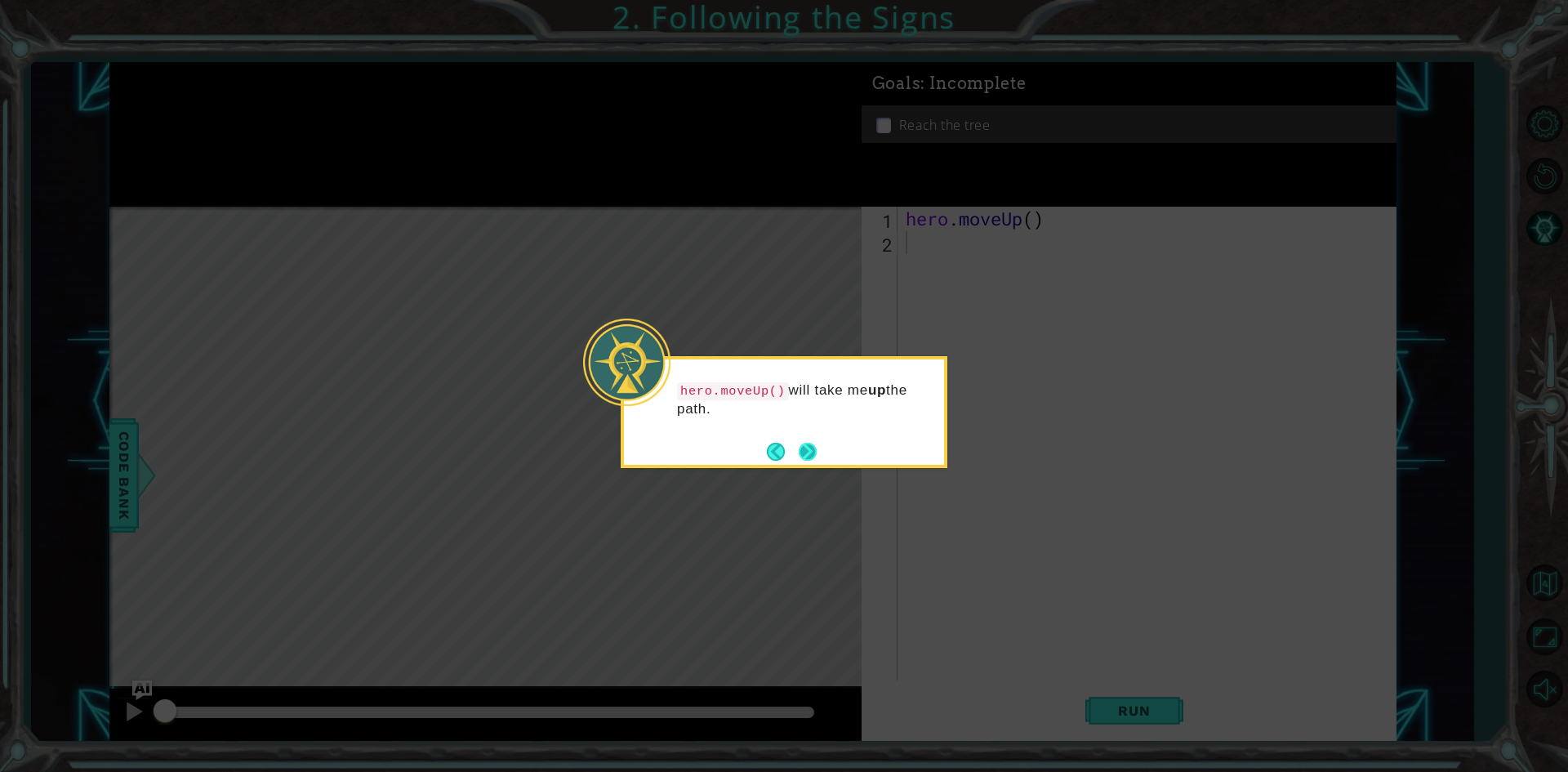
click at [802, 460] on button "Next" at bounding box center [807, 452] width 20 height 20
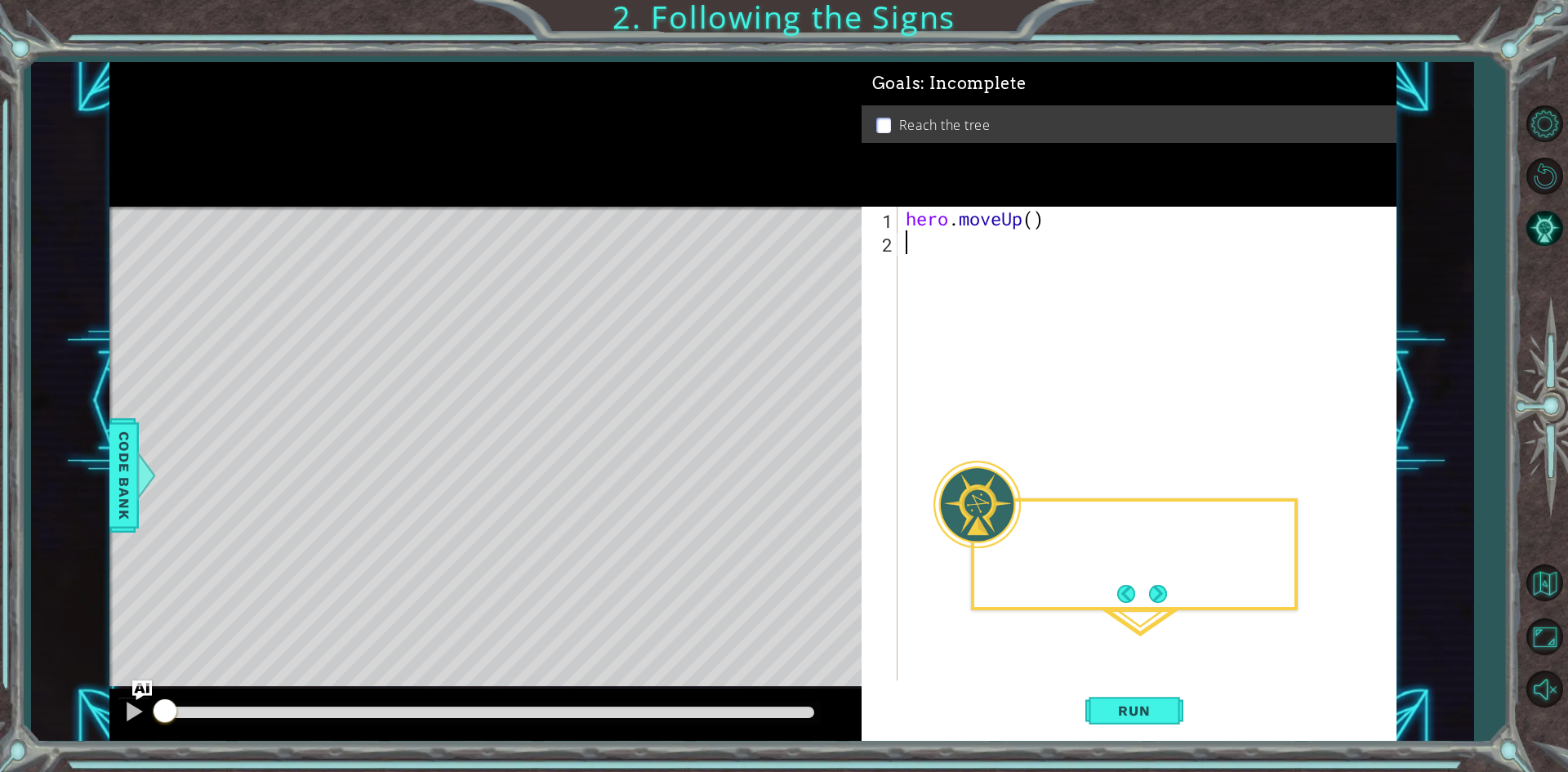
click at [802, 460] on div "Level Map" at bounding box center [486, 446] width 755 height 481
click at [934, 241] on div "hero . moveUp ( )" at bounding box center [1150, 467] width 496 height 521
click at [1058, 233] on div "hero . moveUp ( )" at bounding box center [1150, 467] width 496 height 521
click at [1026, 225] on div "hero . moveUp ( )" at bounding box center [1150, 467] width 496 height 521
click at [1041, 216] on div "hero . moveUp ( )" at bounding box center [1150, 467] width 496 height 521
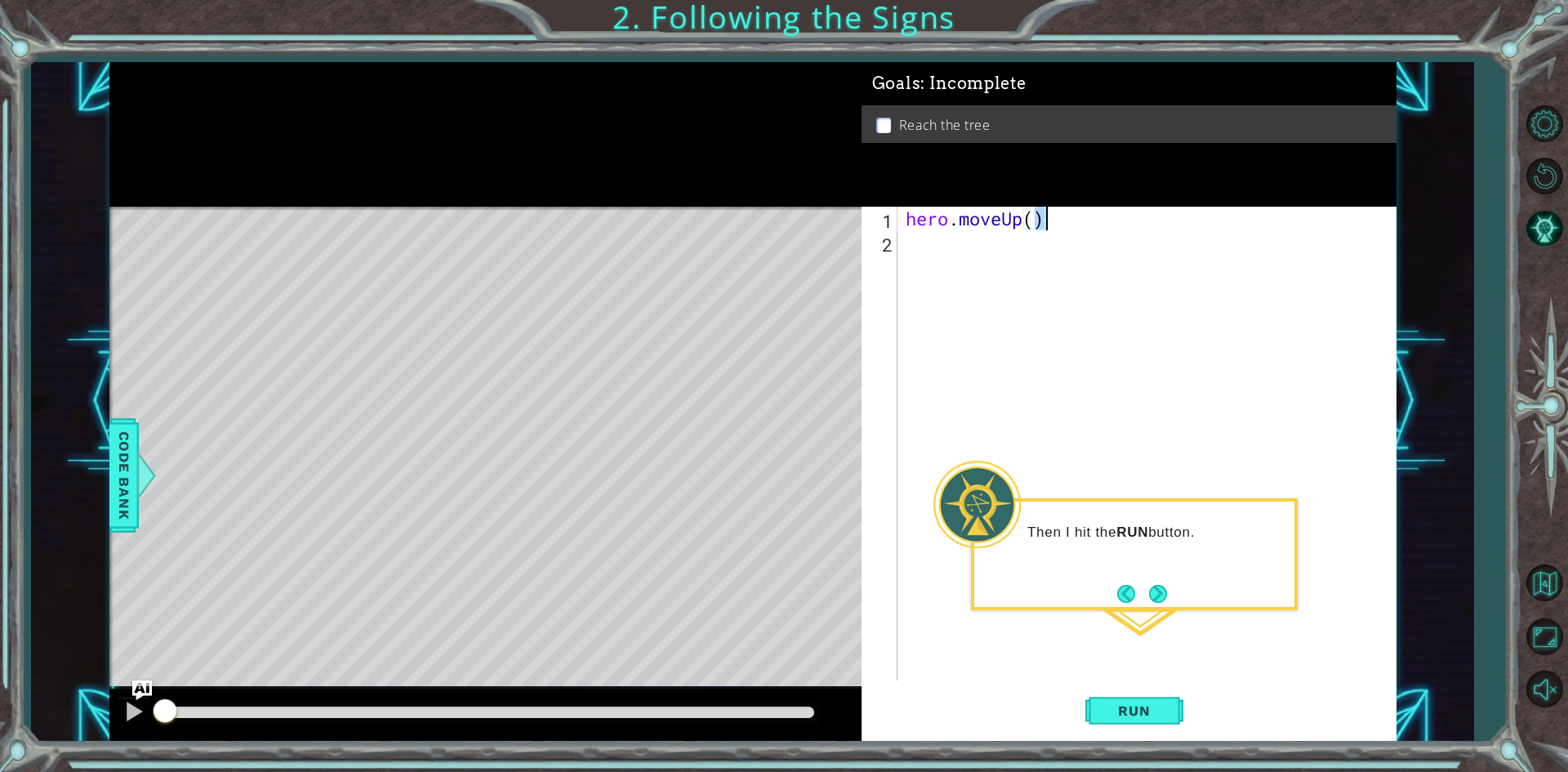
click at [1033, 229] on div "hero . moveUp ( )" at bounding box center [1146, 443] width 489 height 474
type textarea "hero.moveUp(2)"
click at [1155, 698] on button "Run" at bounding box center [1134, 711] width 98 height 53
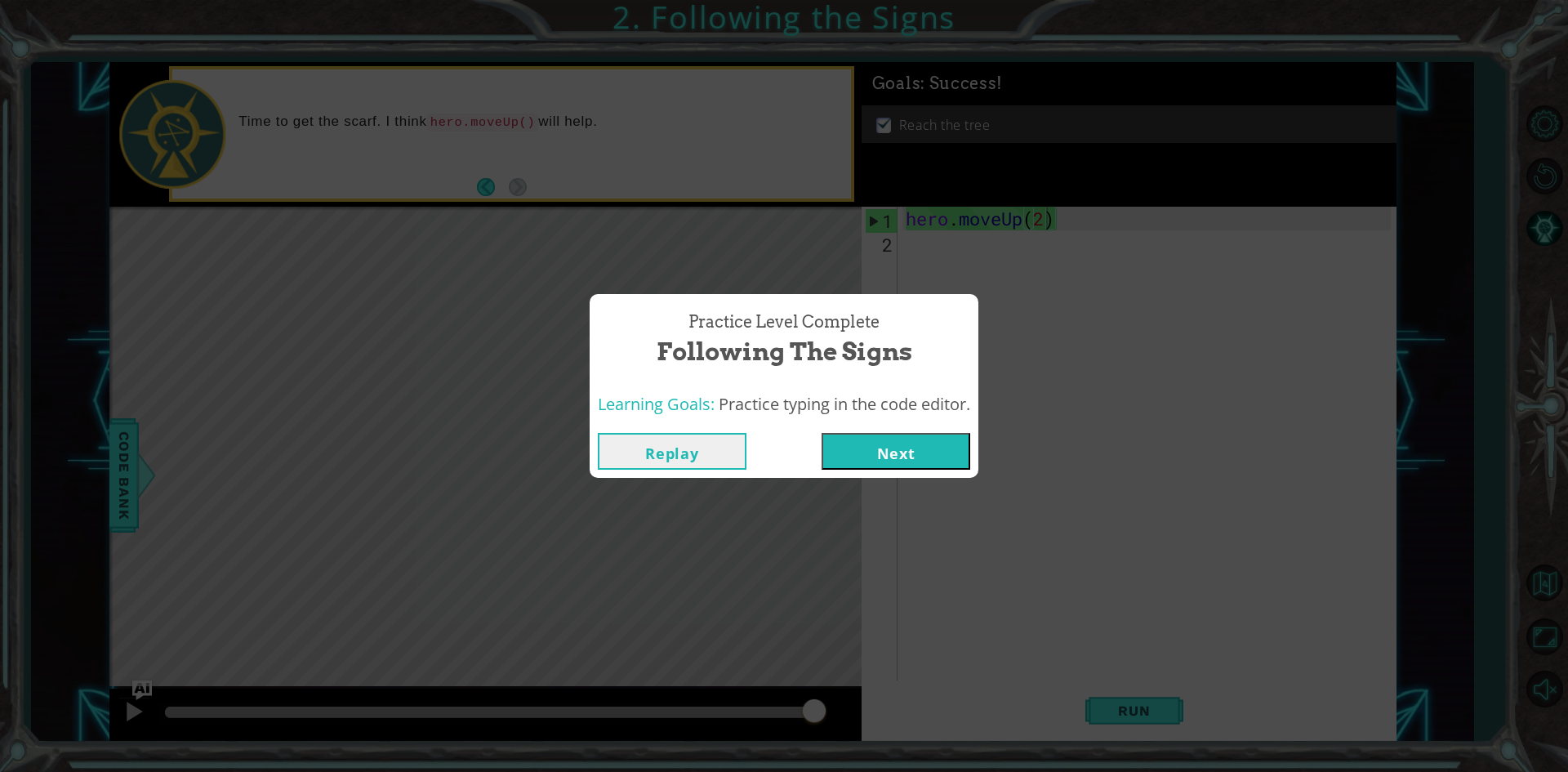
click at [860, 446] on button "Next" at bounding box center [896, 451] width 149 height 36
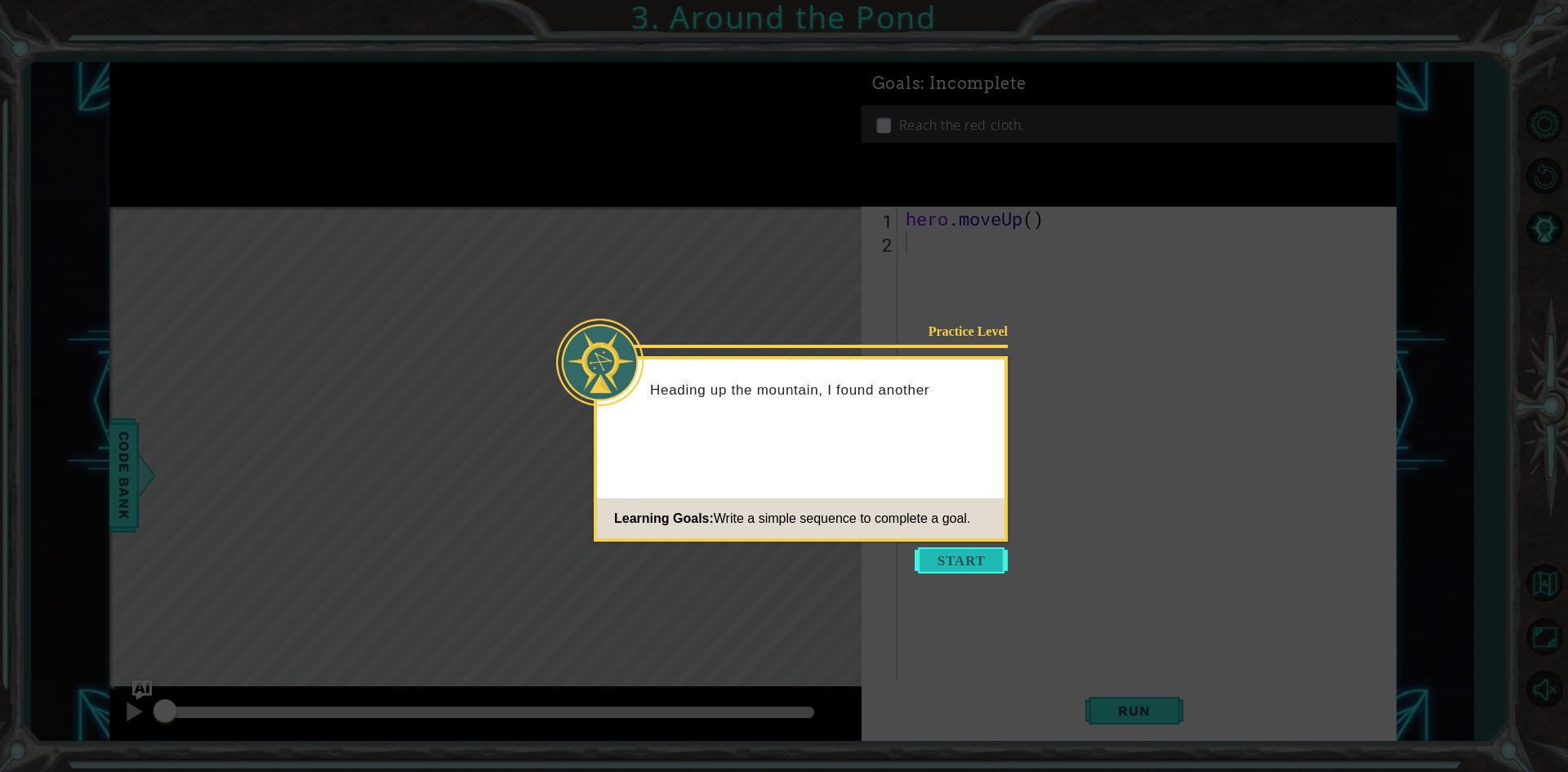
click at [951, 561] on button "Start" at bounding box center [961, 560] width 93 height 26
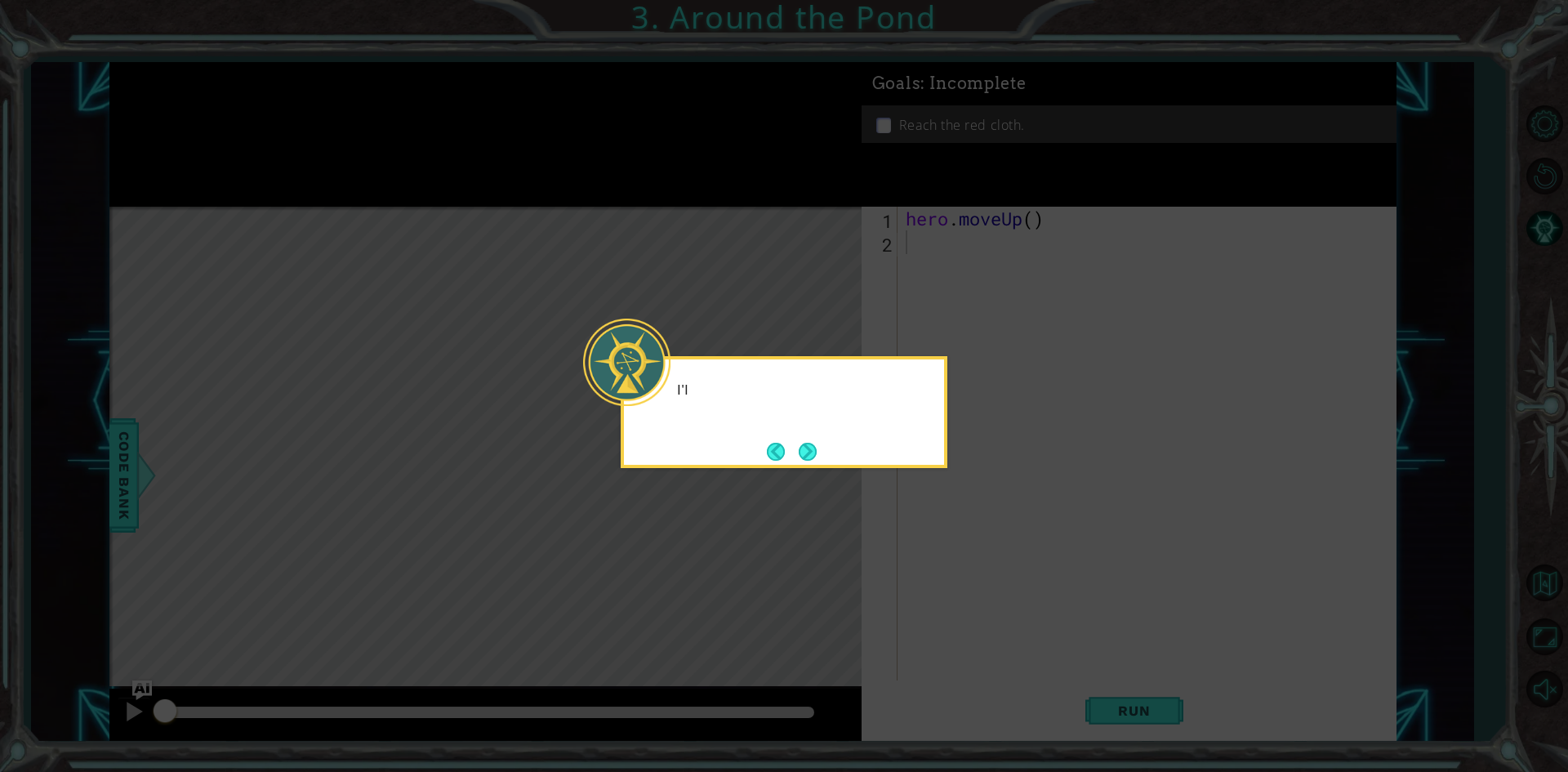
click at [951, 556] on icon at bounding box center [784, 386] width 1568 height 772
click at [800, 450] on button "Next" at bounding box center [807, 452] width 18 height 18
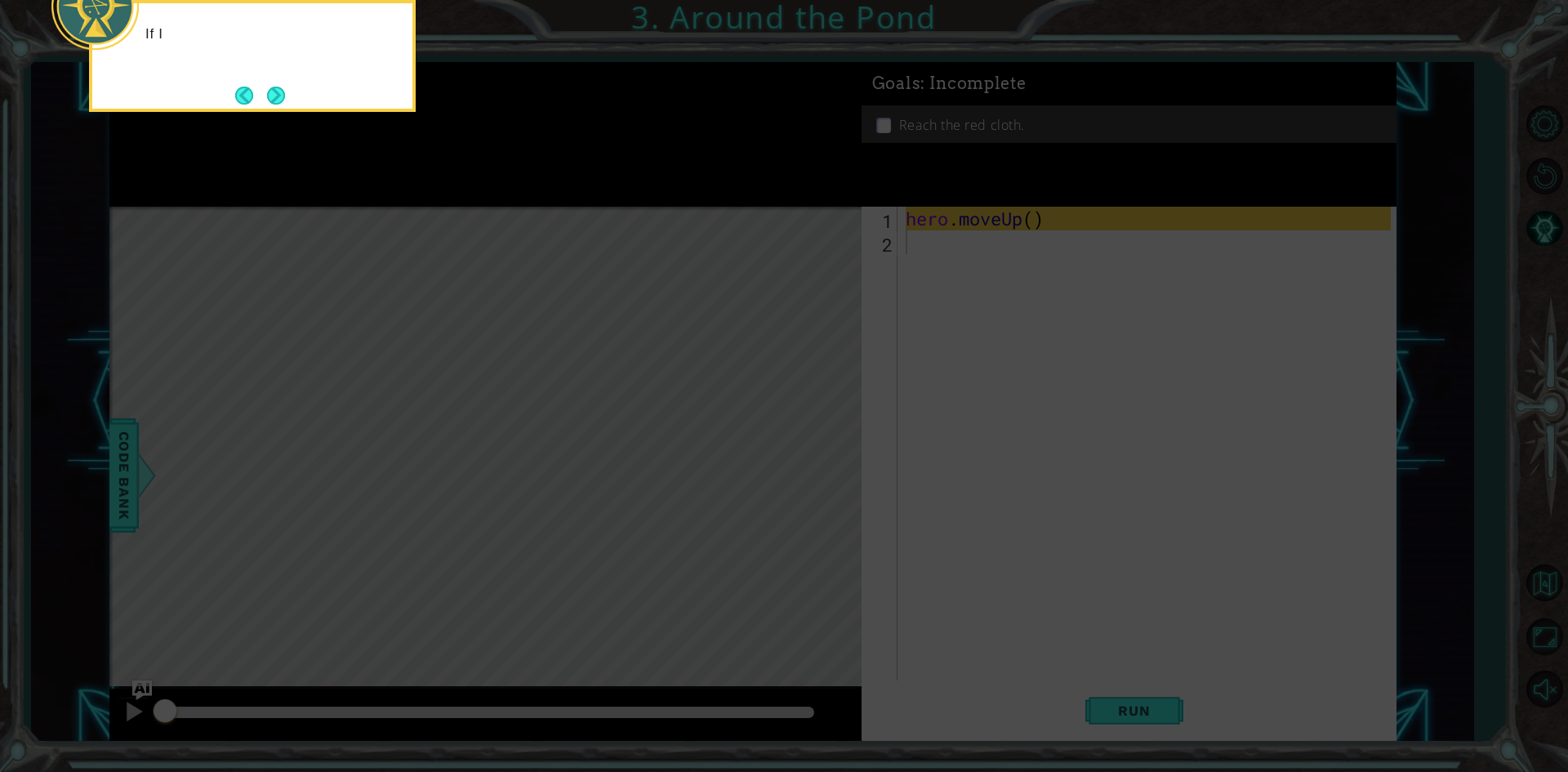
click at [800, 450] on icon at bounding box center [784, 115] width 1568 height 1312
click at [1128, 428] on icon at bounding box center [784, 115] width 1568 height 1312
click at [268, 101] on button "Next" at bounding box center [276, 96] width 26 height 26
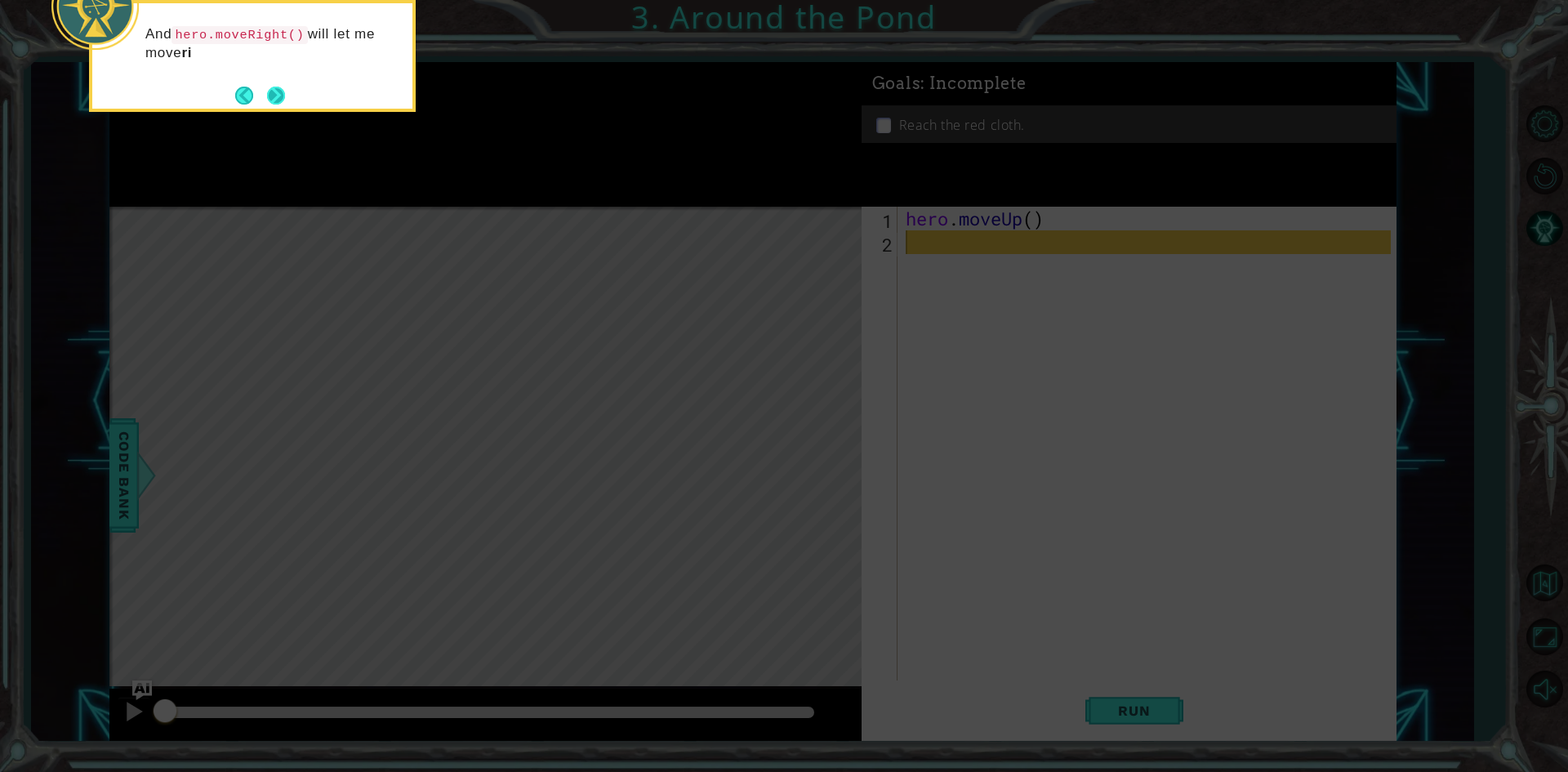
click at [286, 93] on button "Next" at bounding box center [276, 95] width 20 height 20
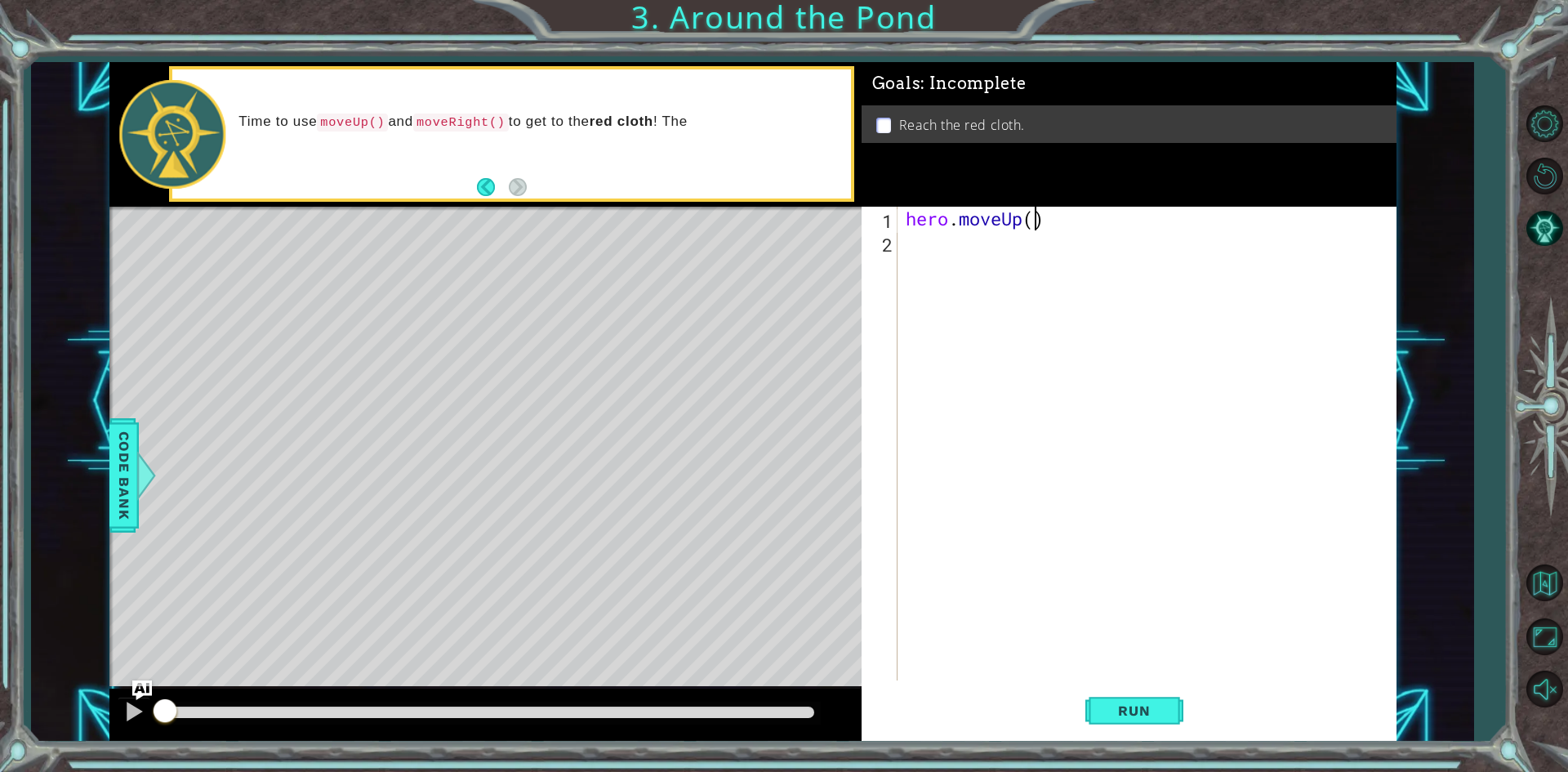
click at [1036, 228] on div "hero . moveUp ( )" at bounding box center [1150, 467] width 496 height 521
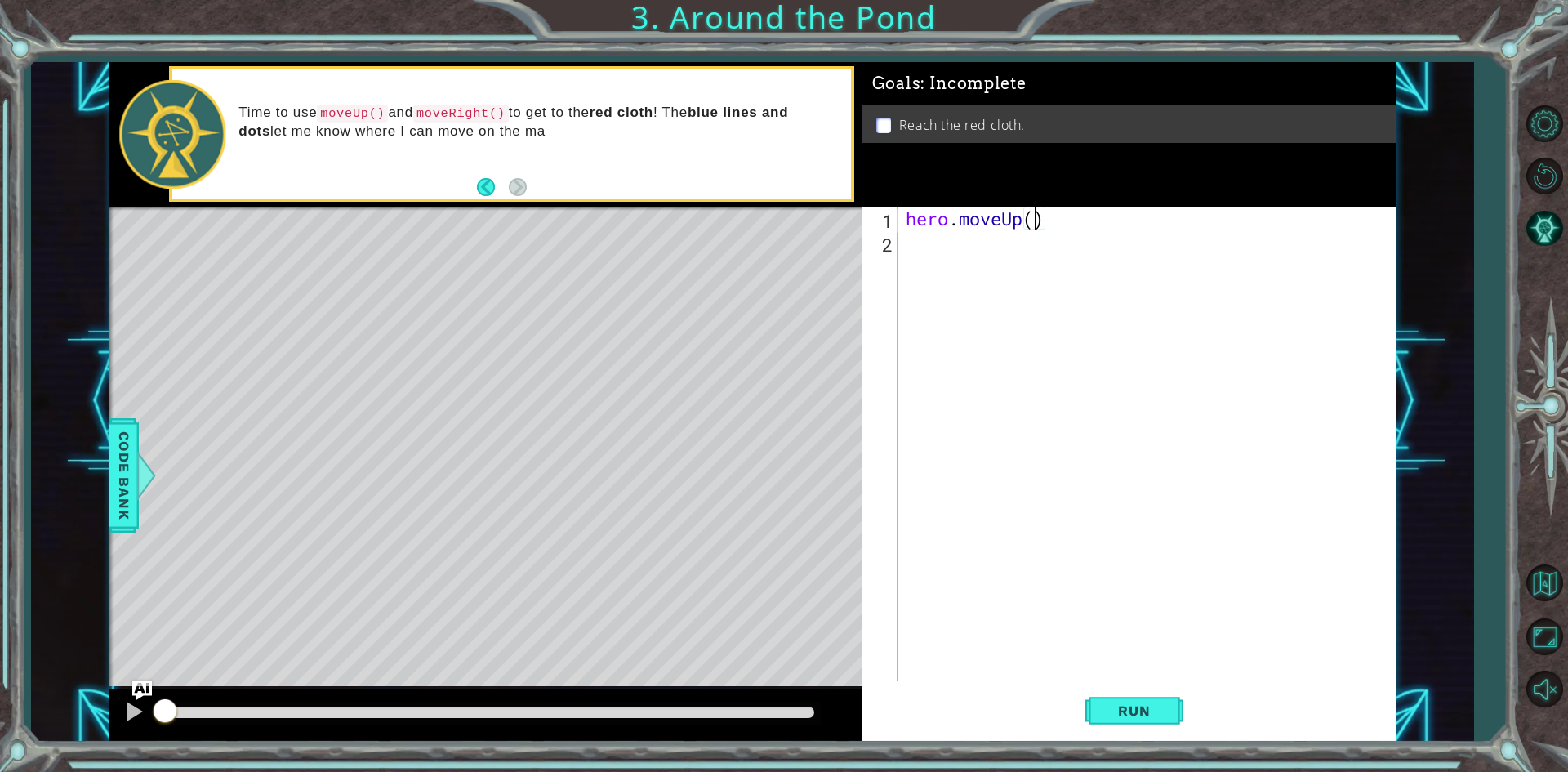
type textarea "hero.moveUp(2)"
click at [977, 270] on div "hero . moveUp ( 2 )" at bounding box center [1150, 467] width 496 height 521
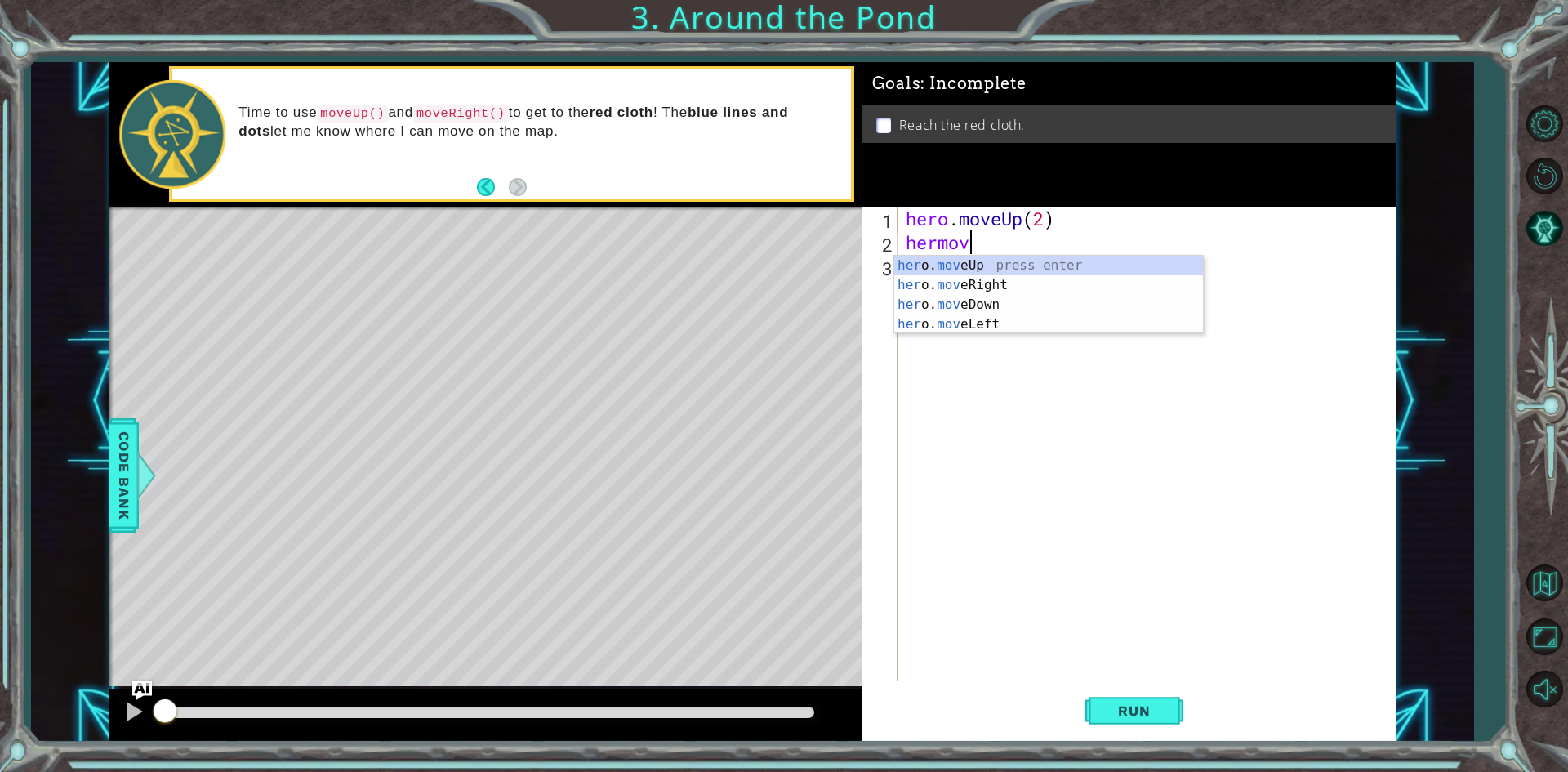
type textarea "hermove"
click at [978, 283] on div "her o. move Up press enter her o. move Right press enter her o. move Down press…" at bounding box center [1048, 314] width 309 height 118
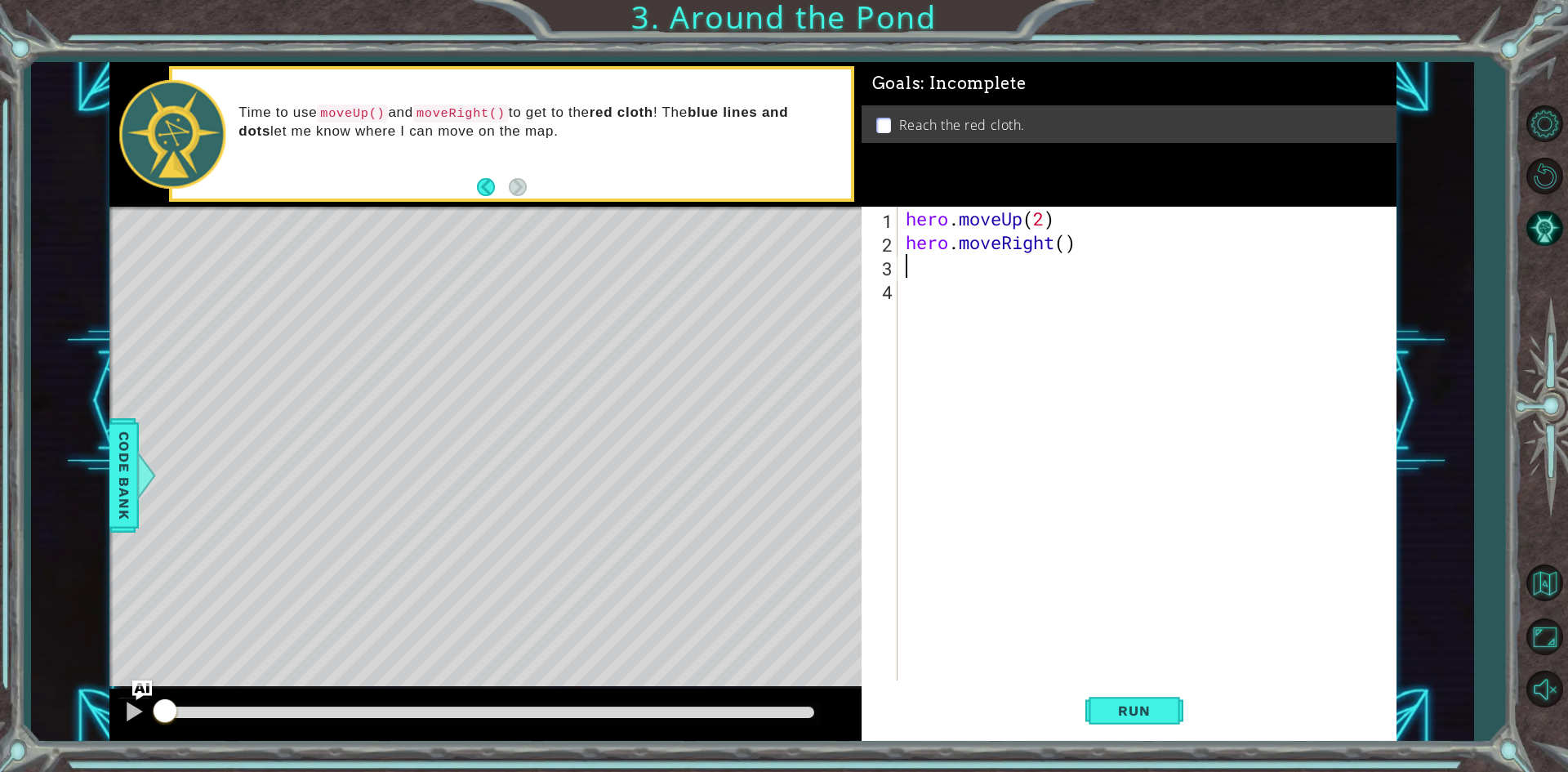
click at [1060, 243] on div "hero . moveUp ( 2 ) hero . moveRight ( )" at bounding box center [1150, 467] width 496 height 521
click at [1070, 240] on div "hero . moveUp ( 2 ) hero . moveRight ( )" at bounding box center [1150, 467] width 496 height 521
type textarea "hero.moveRight(1)"
click at [954, 278] on div "hero . moveUp ( 2 ) hero . moveRight ( 1 )" at bounding box center [1150, 467] width 496 height 521
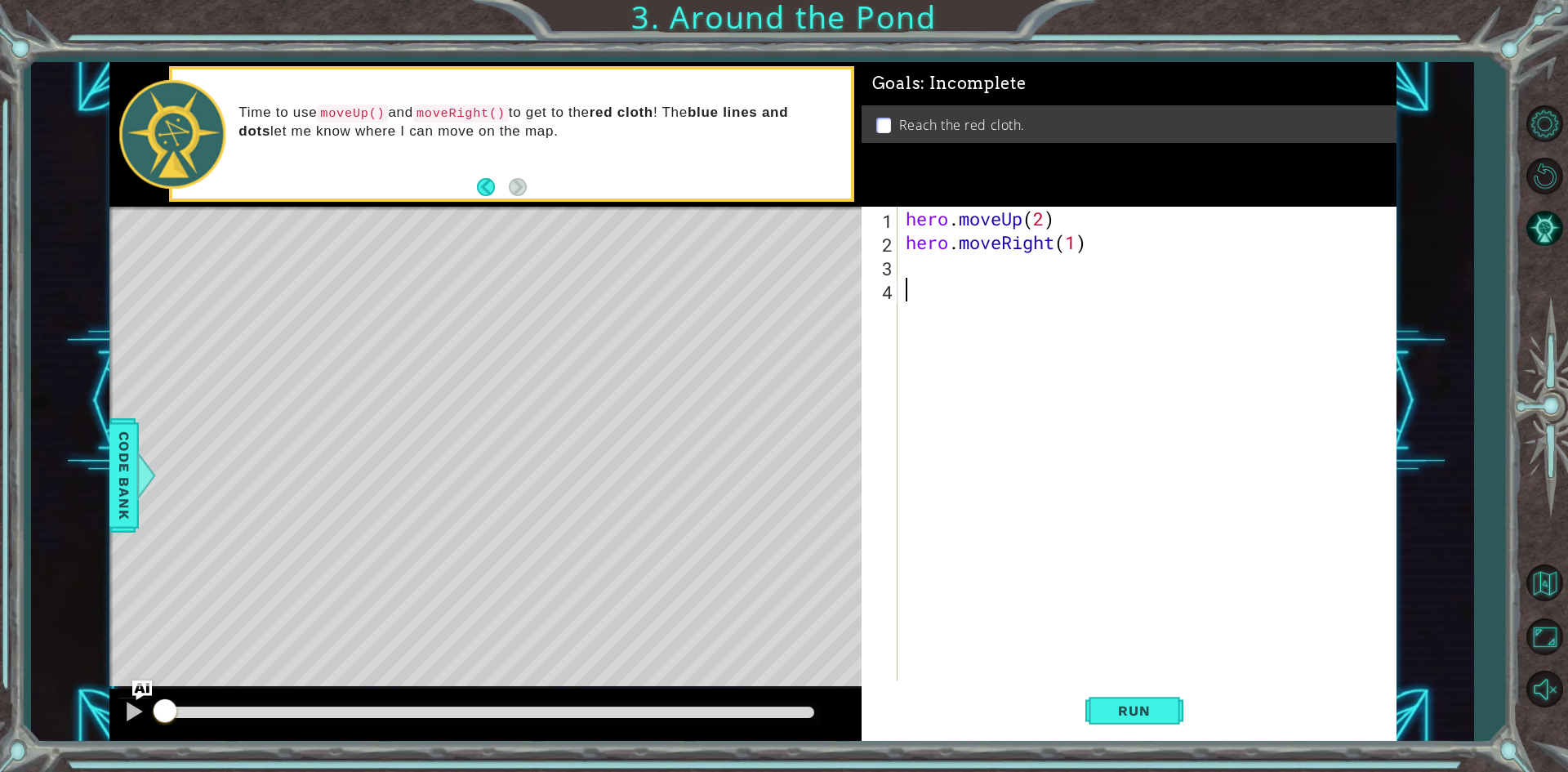
scroll to position [0, 0]
click at [937, 266] on div "hero . moveUp ( 2 ) hero . moveRight ( 1 )" at bounding box center [1150, 467] width 496 height 521
type textarea "her"
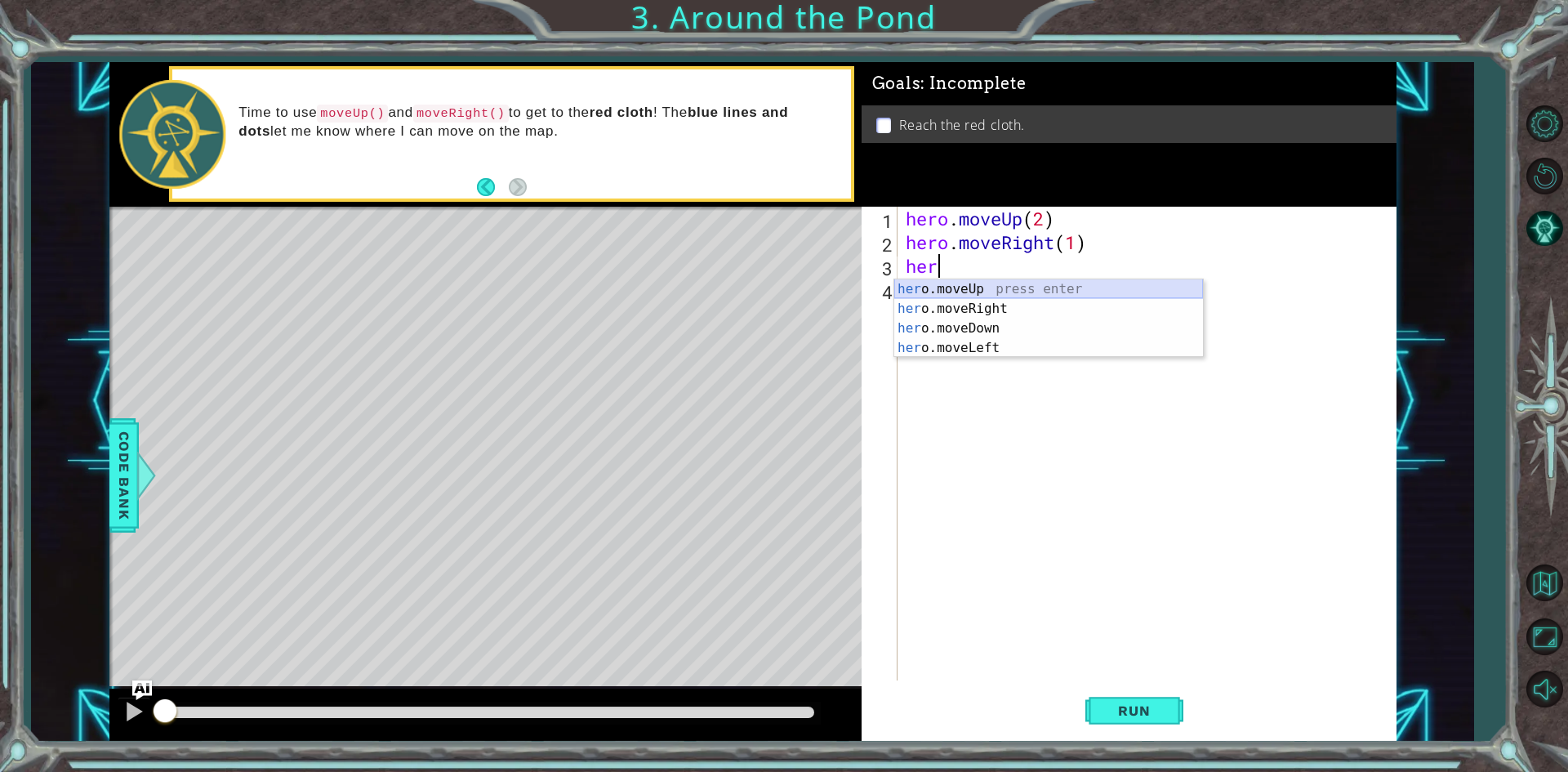
click at [1005, 291] on div "her o.moveUp press enter her o.moveRight press enter her o.moveDown press enter…" at bounding box center [1048, 337] width 309 height 118
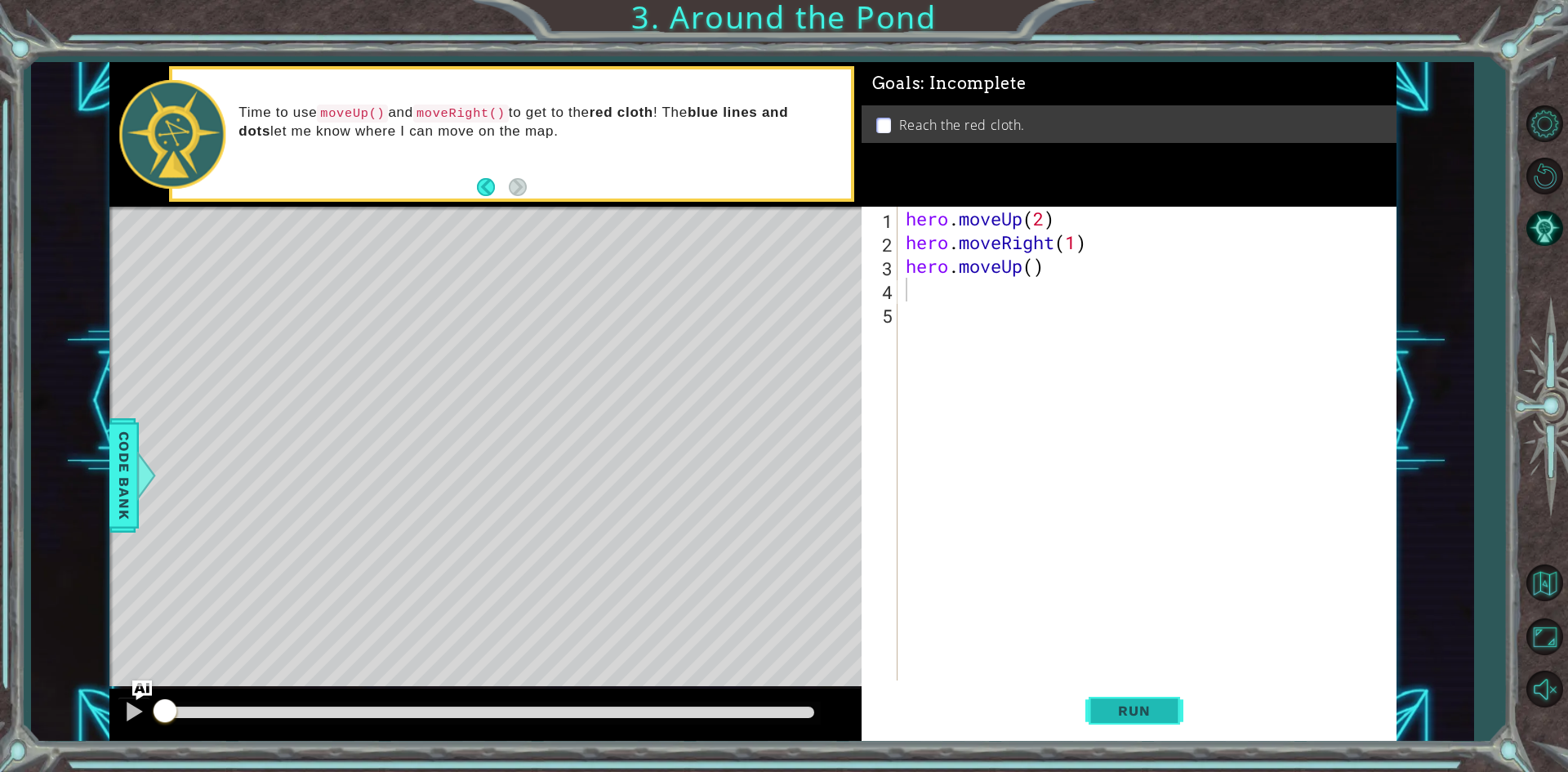
click at [1113, 709] on span "Run" at bounding box center [1134, 710] width 64 height 16
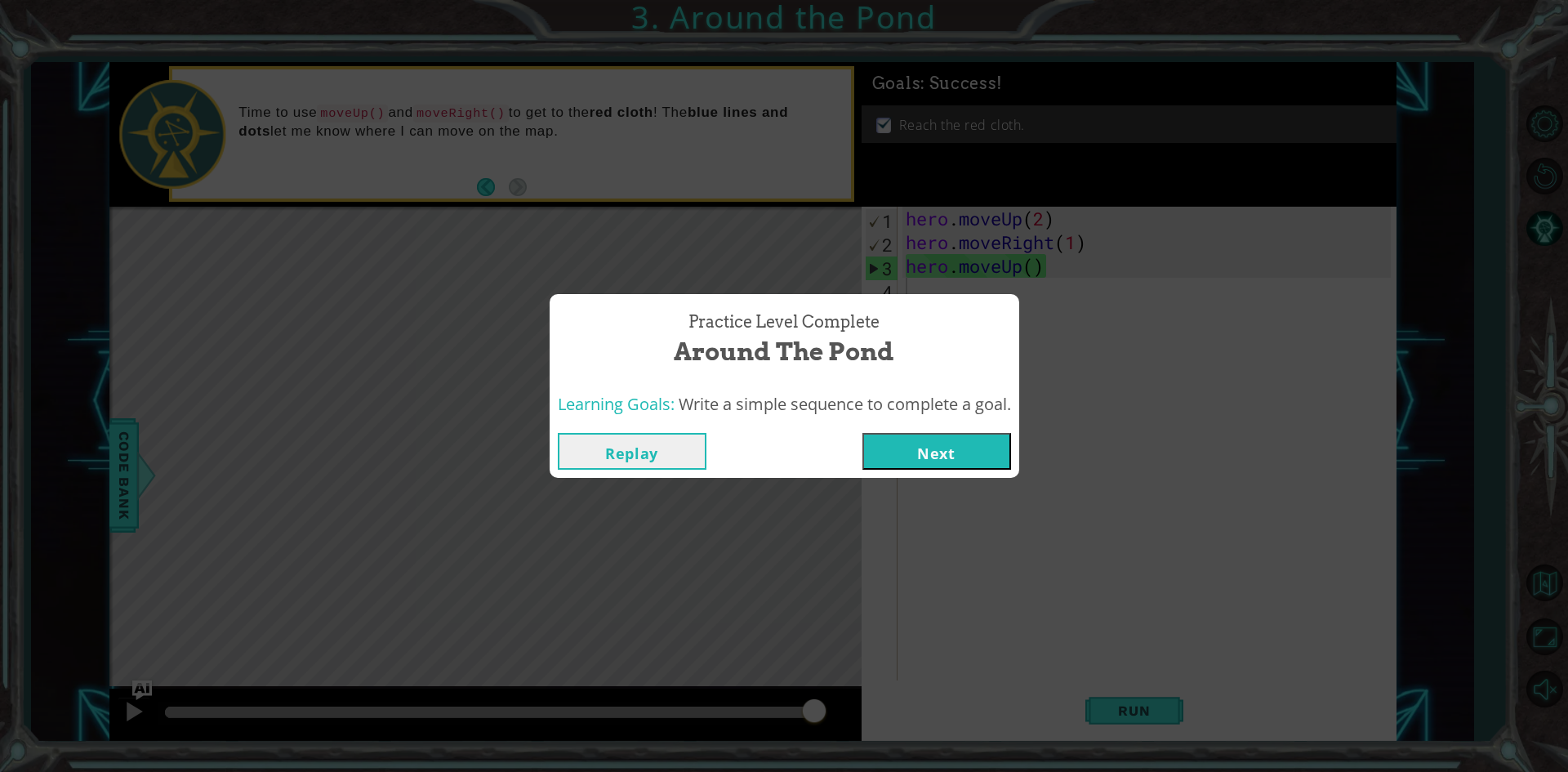
click at [930, 448] on button "Next" at bounding box center [937, 451] width 149 height 36
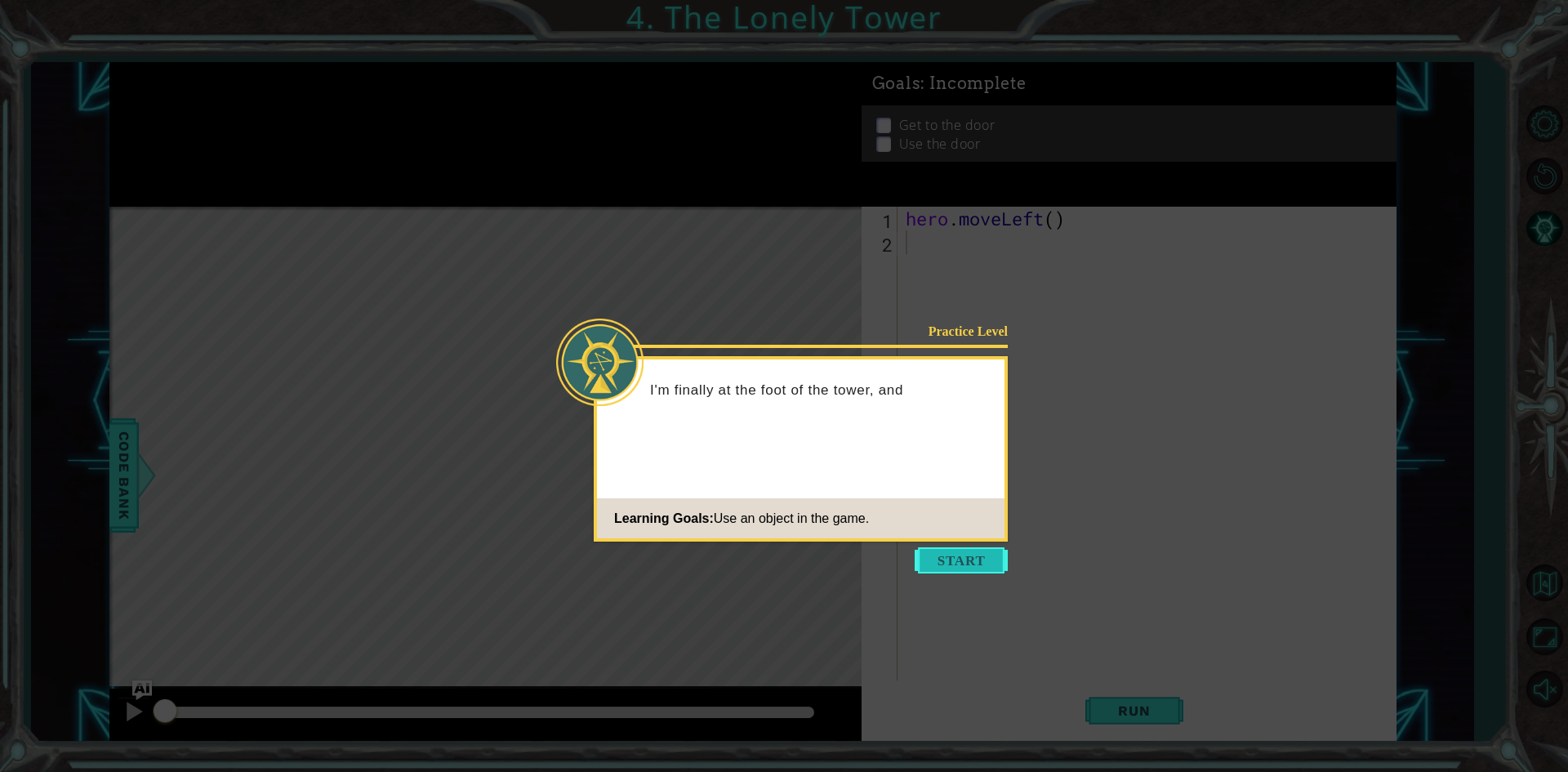
click at [950, 554] on button "Start" at bounding box center [961, 560] width 93 height 26
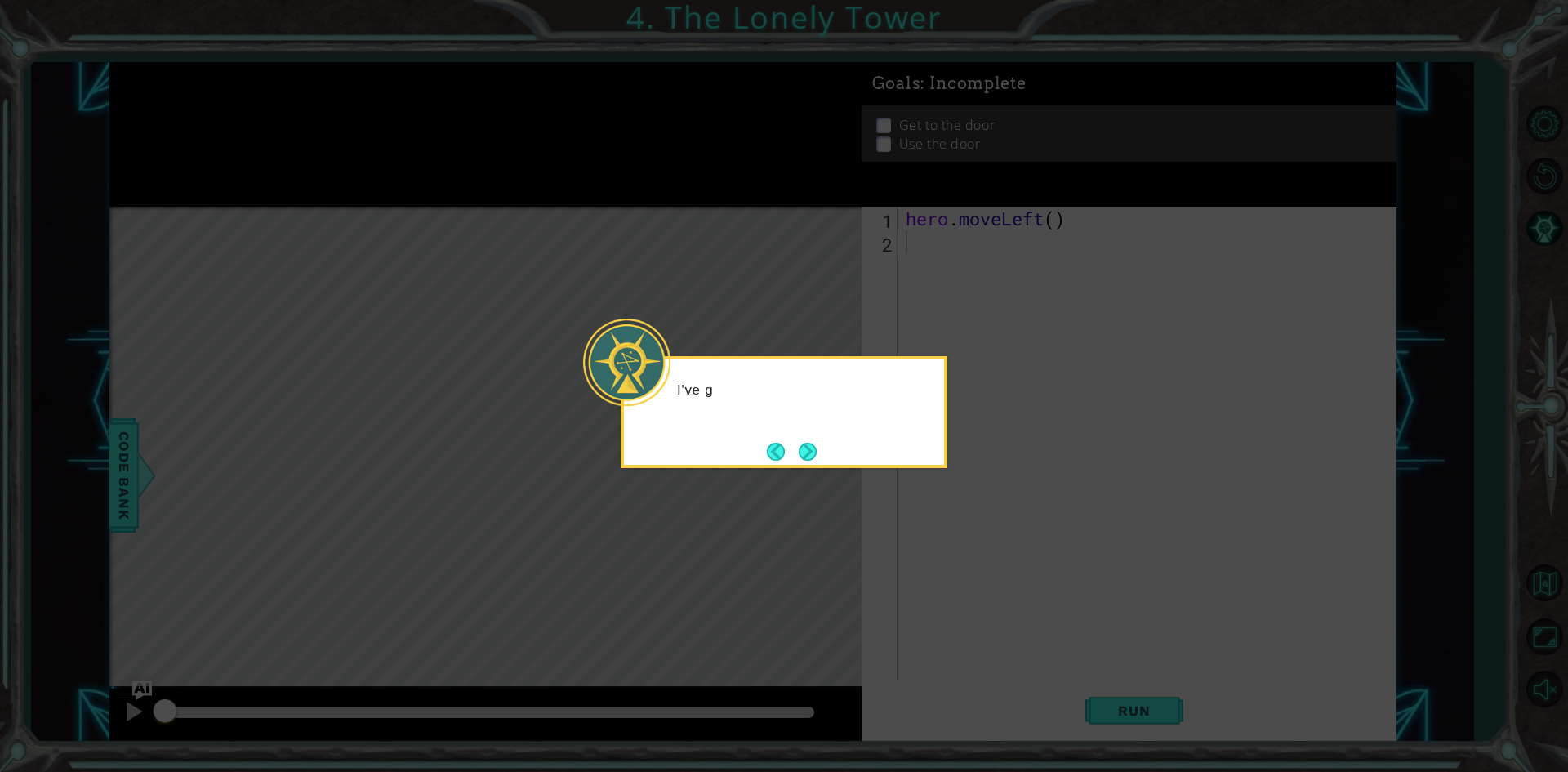
click at [950, 554] on icon at bounding box center [784, 386] width 1568 height 772
click at [804, 445] on button "Next" at bounding box center [808, 452] width 29 height 29
click at [806, 445] on button "Next" at bounding box center [808, 452] width 29 height 29
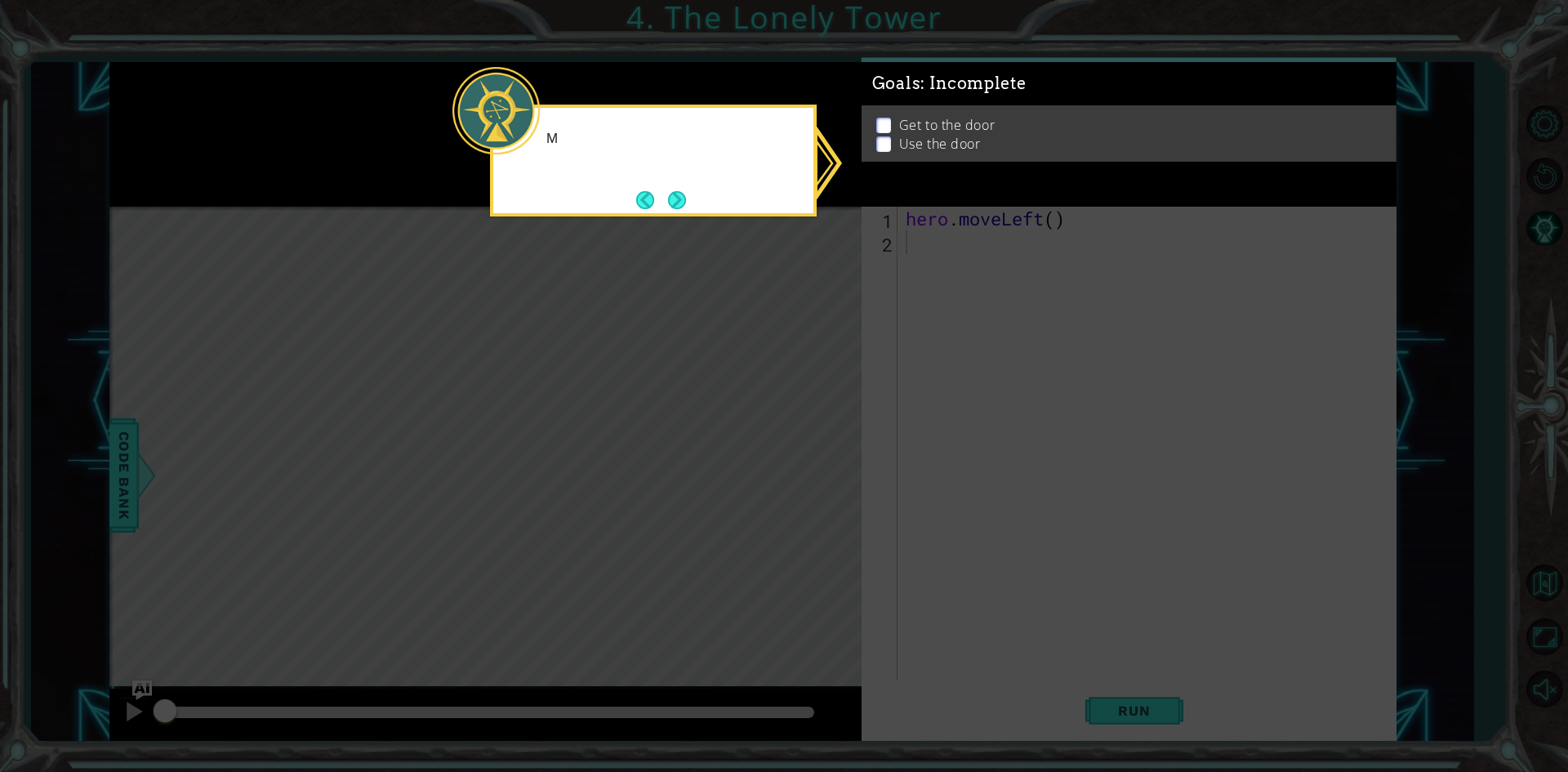
click at [806, 445] on icon at bounding box center [784, 386] width 1568 height 772
click at [670, 204] on button "Next" at bounding box center [676, 200] width 28 height 28
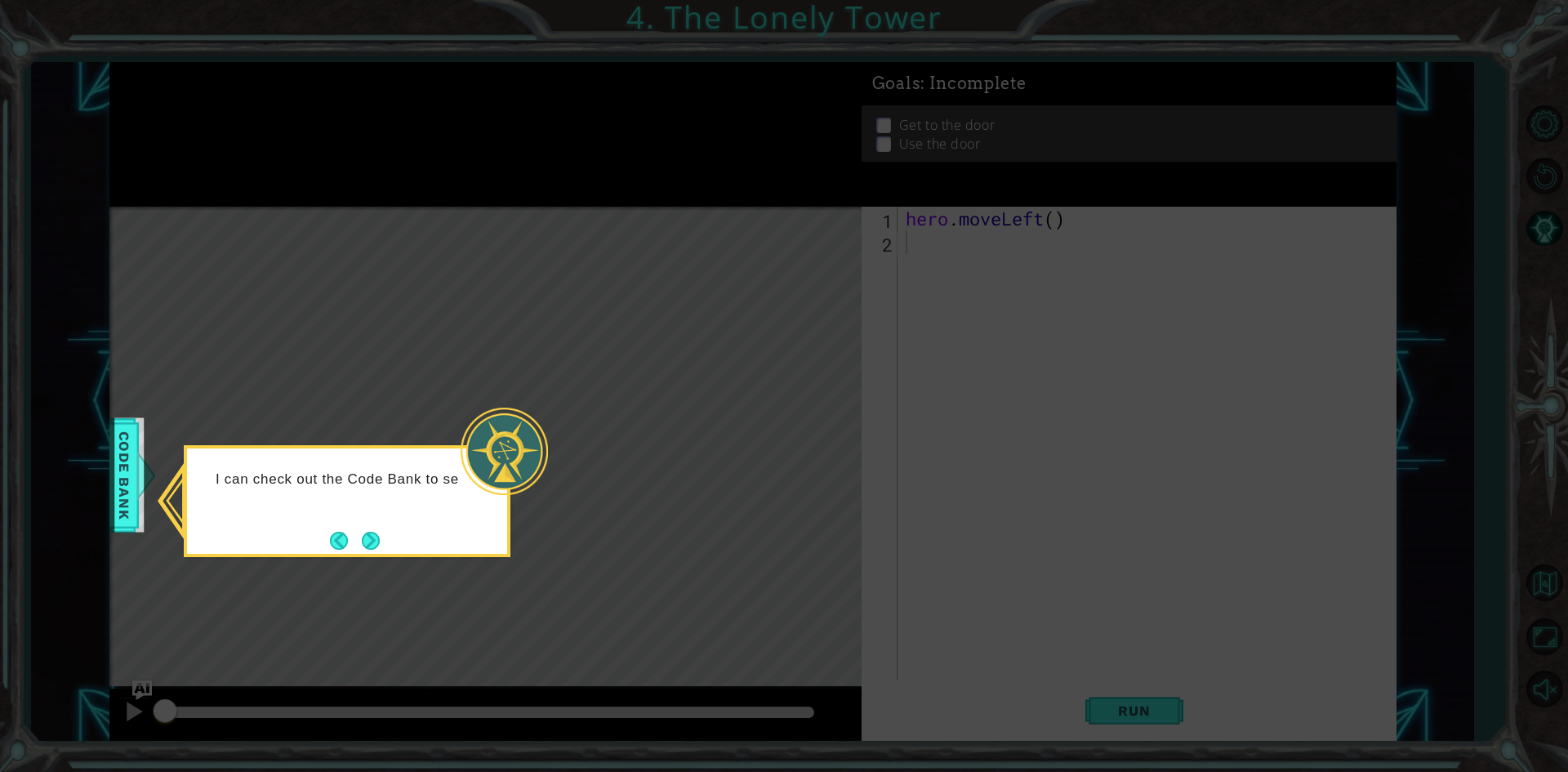
click at [391, 519] on div "I can check out the Code Bank to se" at bounding box center [347, 487] width 320 height 64
click at [375, 539] on button "Next" at bounding box center [370, 540] width 23 height 23
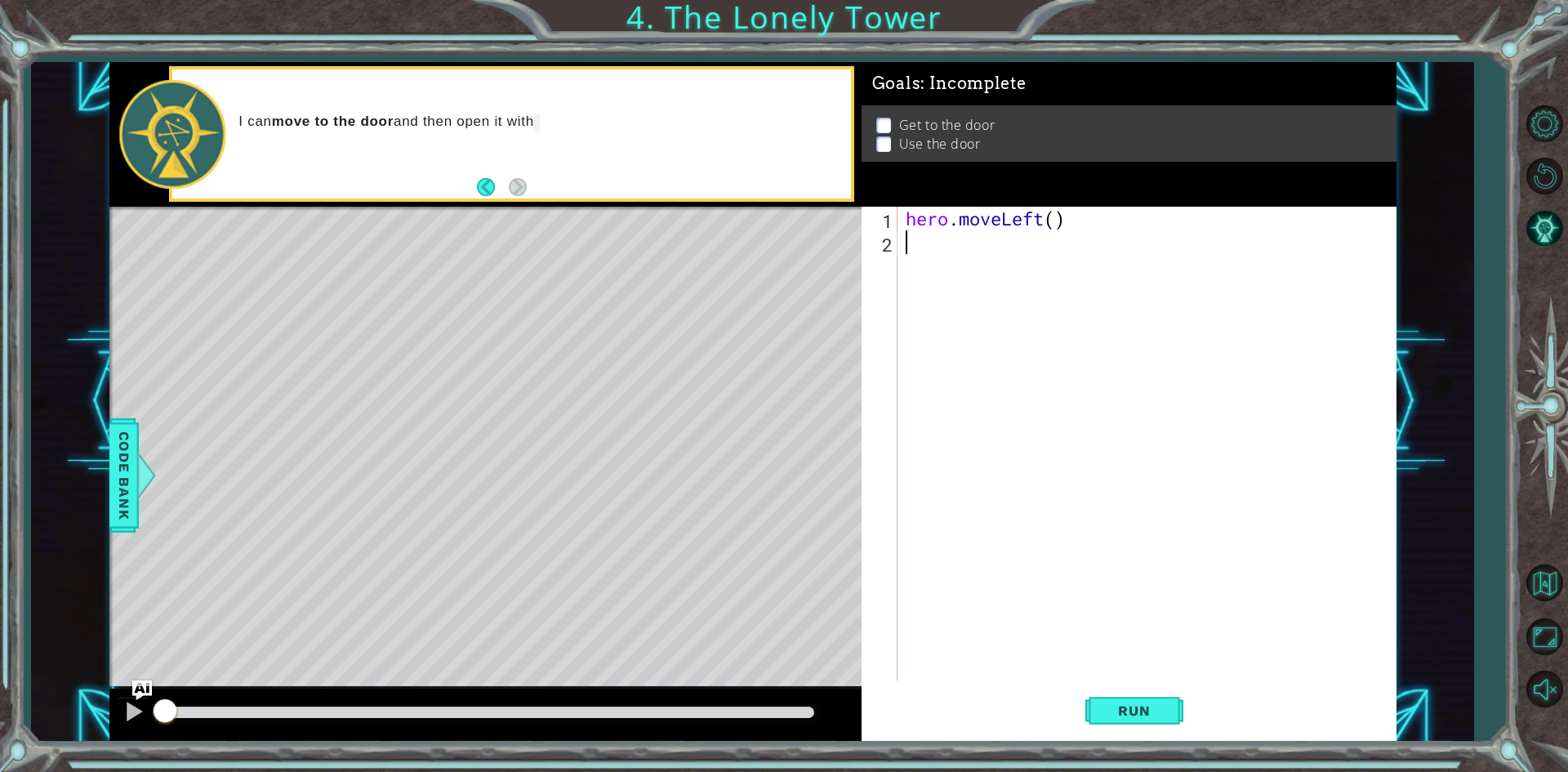
click at [1046, 223] on div "hero . moveLeft ( )" at bounding box center [1150, 467] width 496 height 521
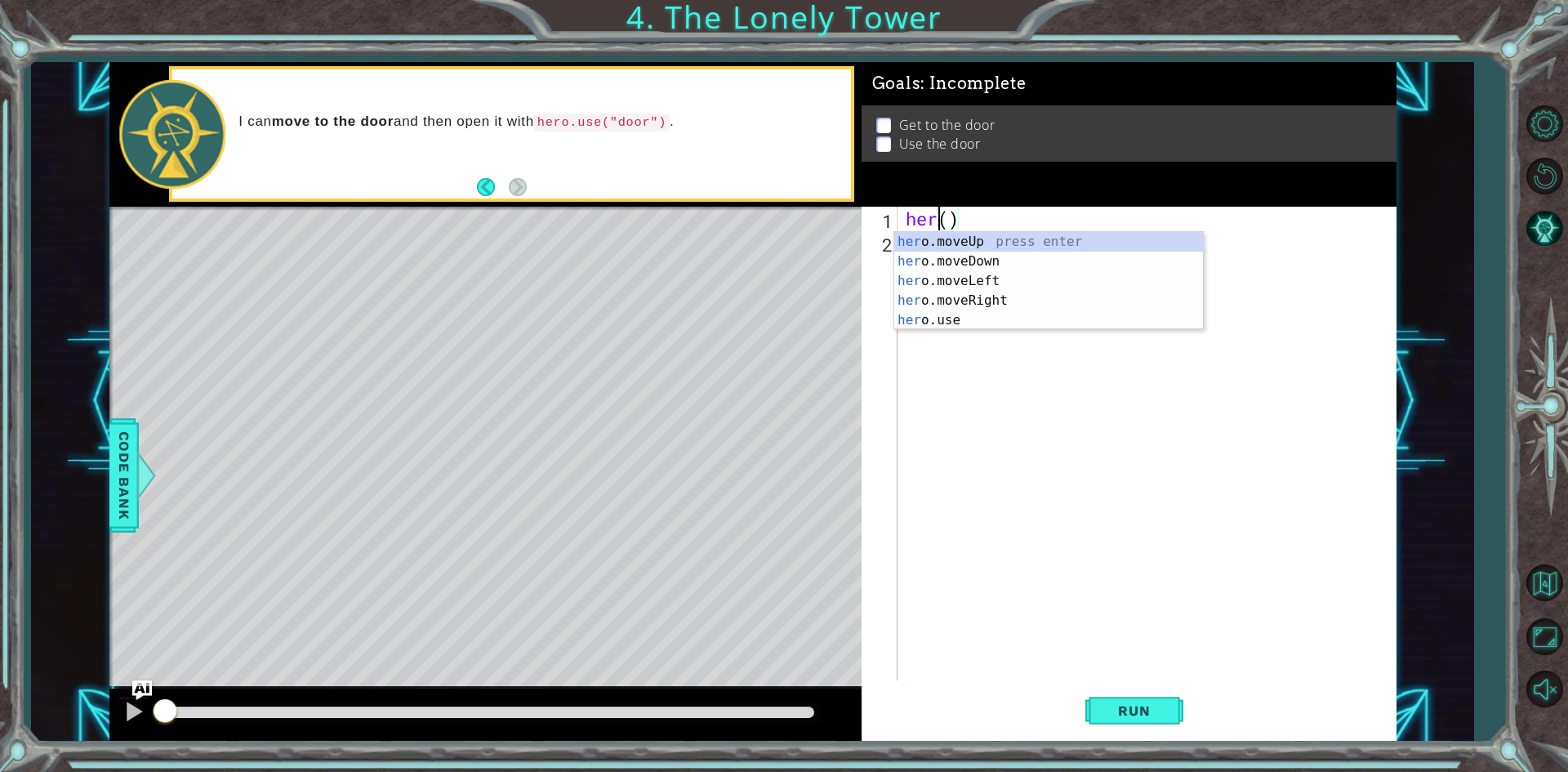
scroll to position [0, 2]
click at [1022, 244] on div "hero .moveUp press enter hero .moveDown press enter hero .moveLeft press enter …" at bounding box center [1048, 300] width 309 height 137
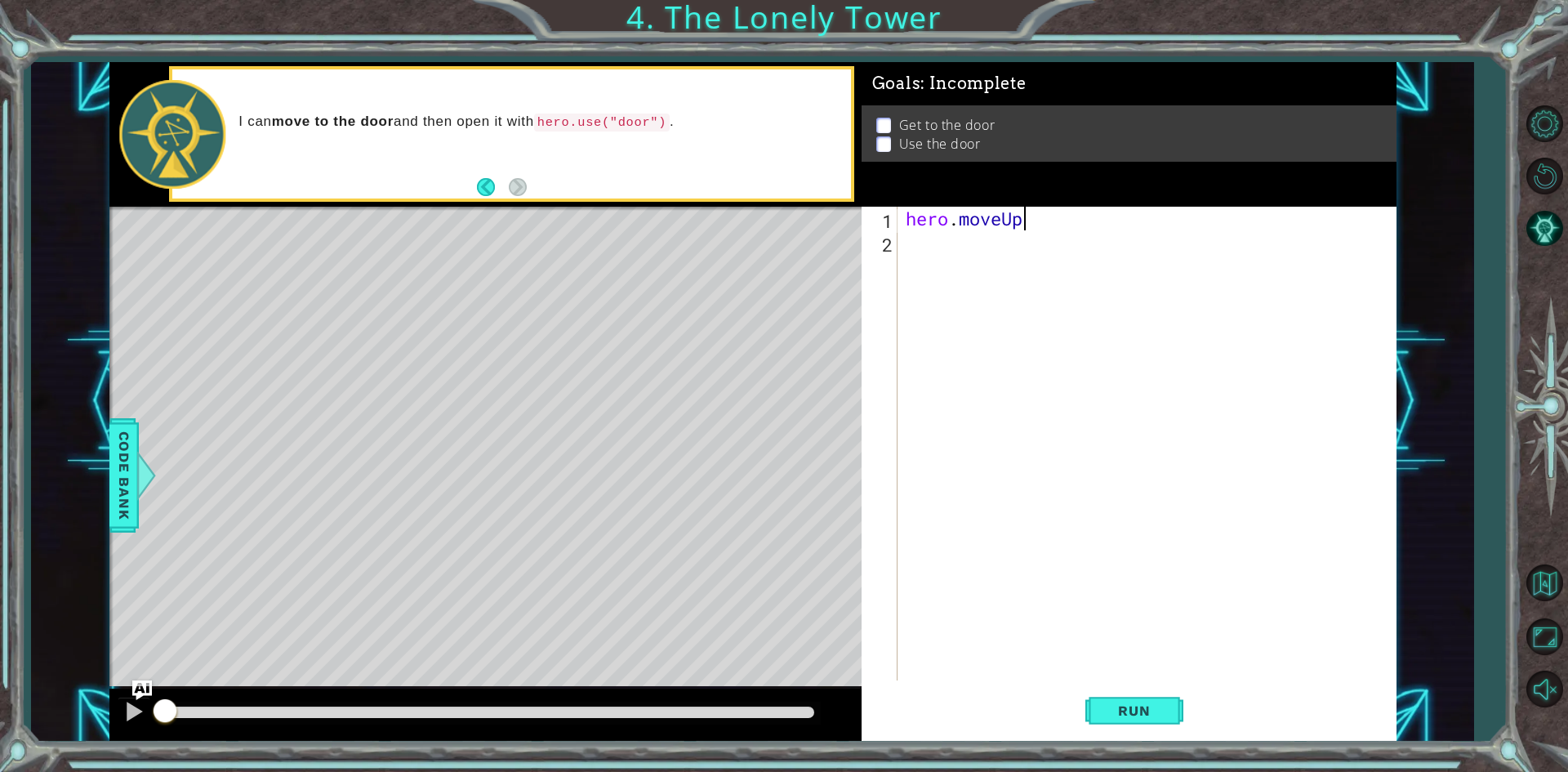
click at [1030, 216] on div "hero . moveUp" at bounding box center [1150, 467] width 496 height 521
type textarea "hero.moveUp(2)"
click at [945, 258] on div "hero . moveUp ( 2 )" at bounding box center [1150, 467] width 496 height 521
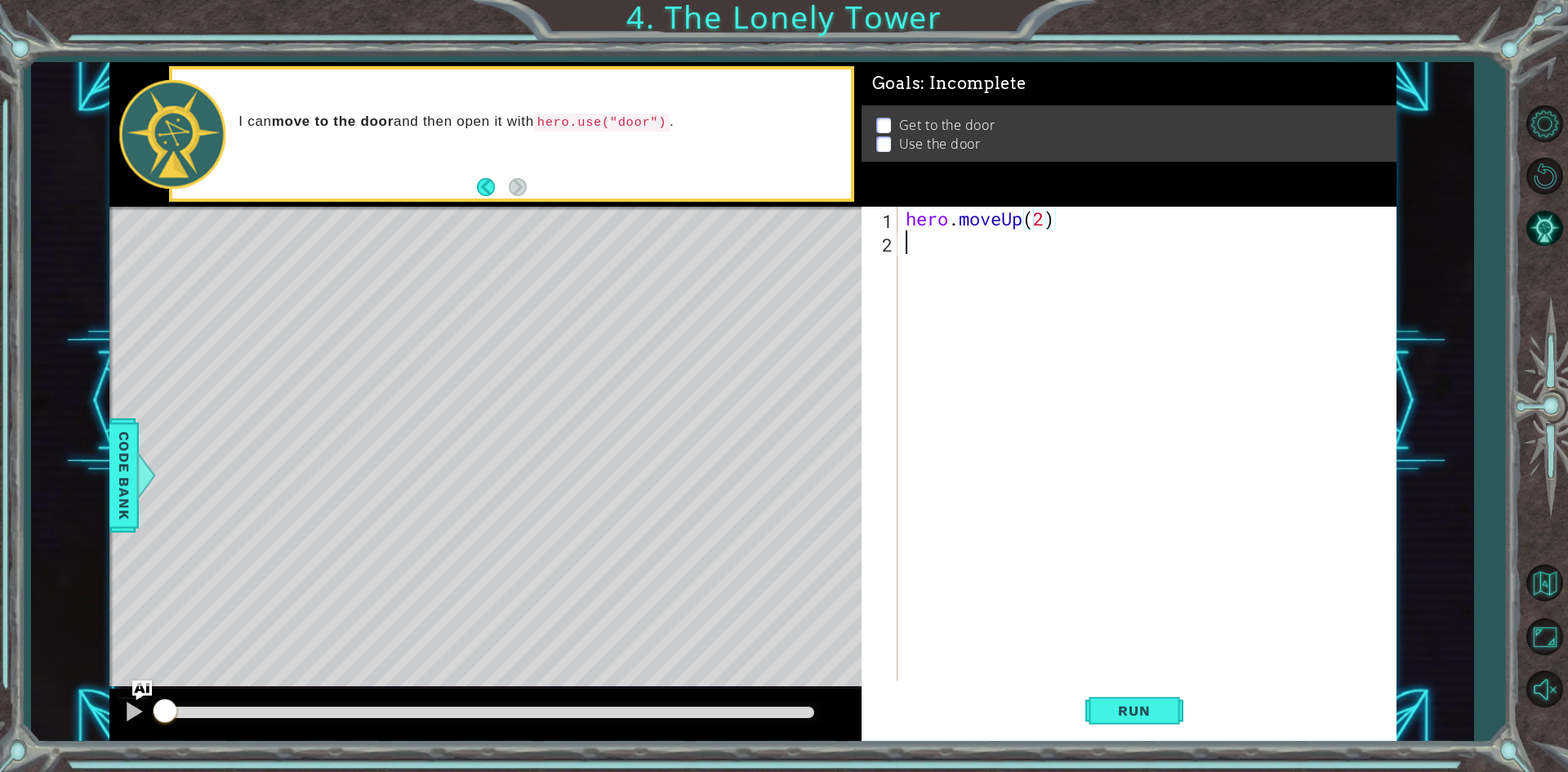
scroll to position [0, 0]
type textarea "right"
click at [921, 262] on div "hero.move Right press enter" at bounding box center [1048, 285] width 309 height 59
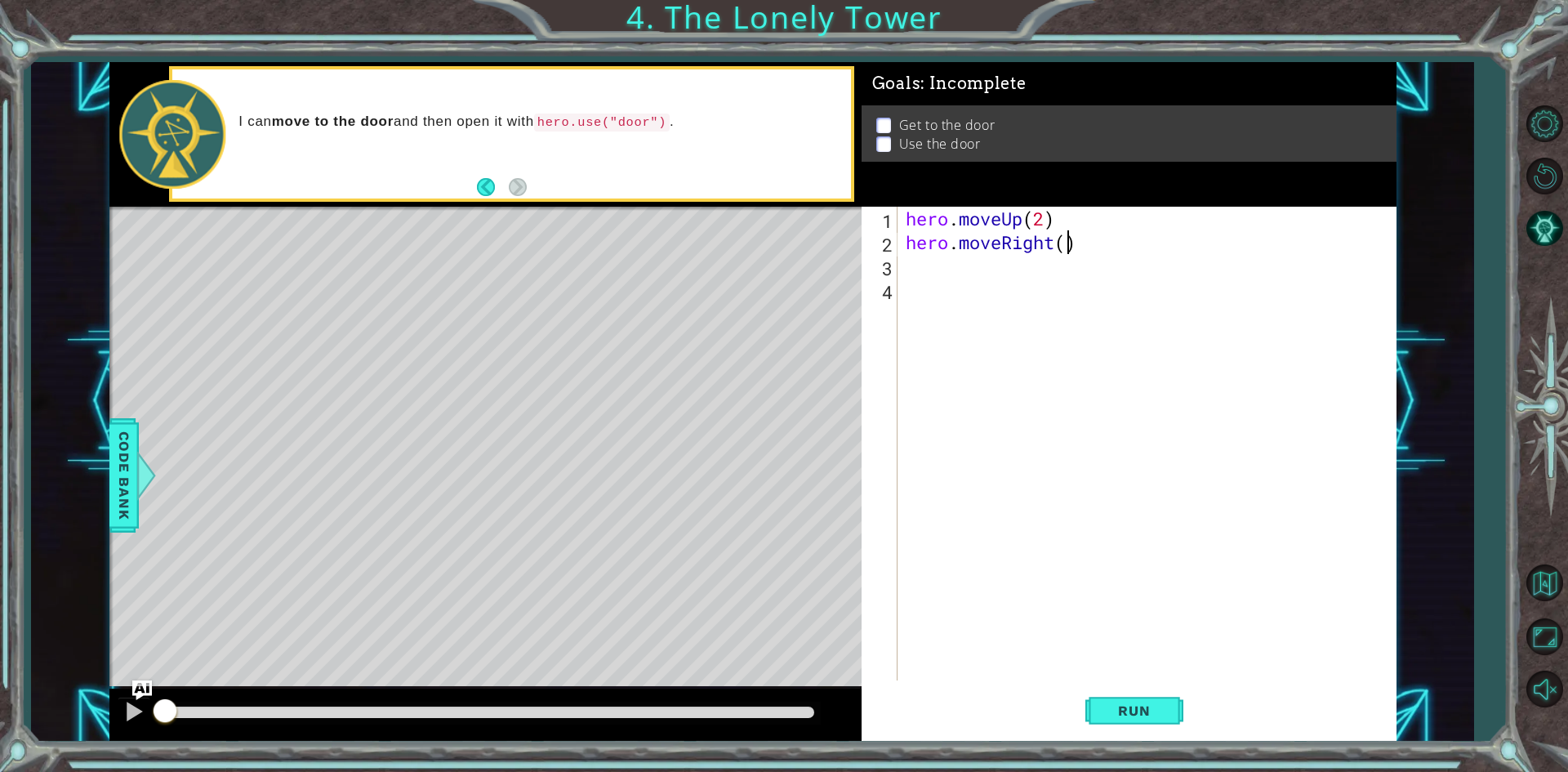
click at [1067, 240] on div "hero . moveUp ( 2 ) hero . moveRight ( )" at bounding box center [1150, 467] width 496 height 521
type textarea "hero.moveRight(2)"
click at [916, 266] on div "hero . moveUp ( 2 ) hero . moveRight ( 2 )" at bounding box center [1150, 467] width 496 height 521
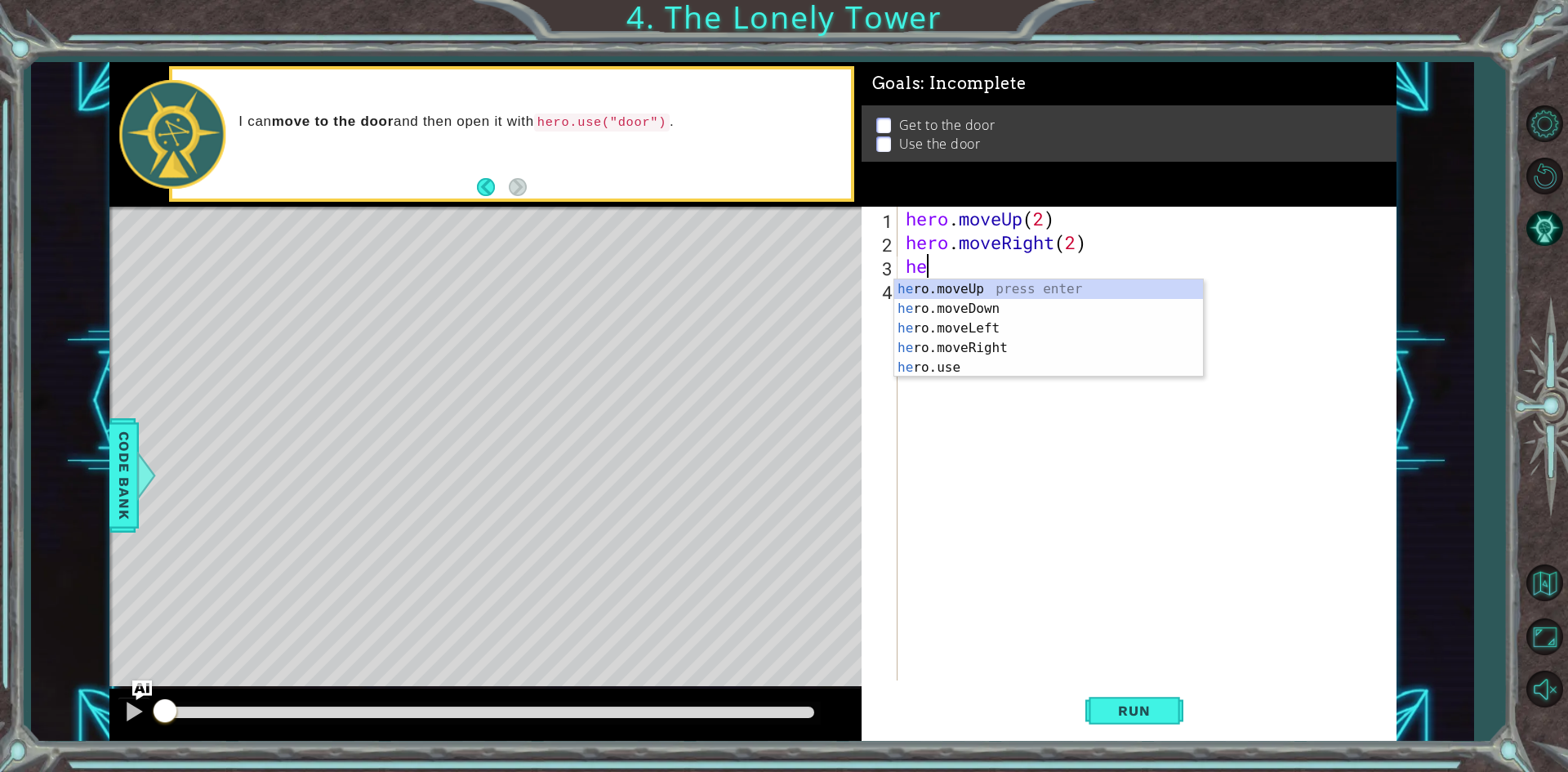
type textarea "her"
click at [962, 290] on div "her o.moveUp press enter her o.moveDown press enter her o.moveLeft press enter …" at bounding box center [1048, 348] width 309 height 137
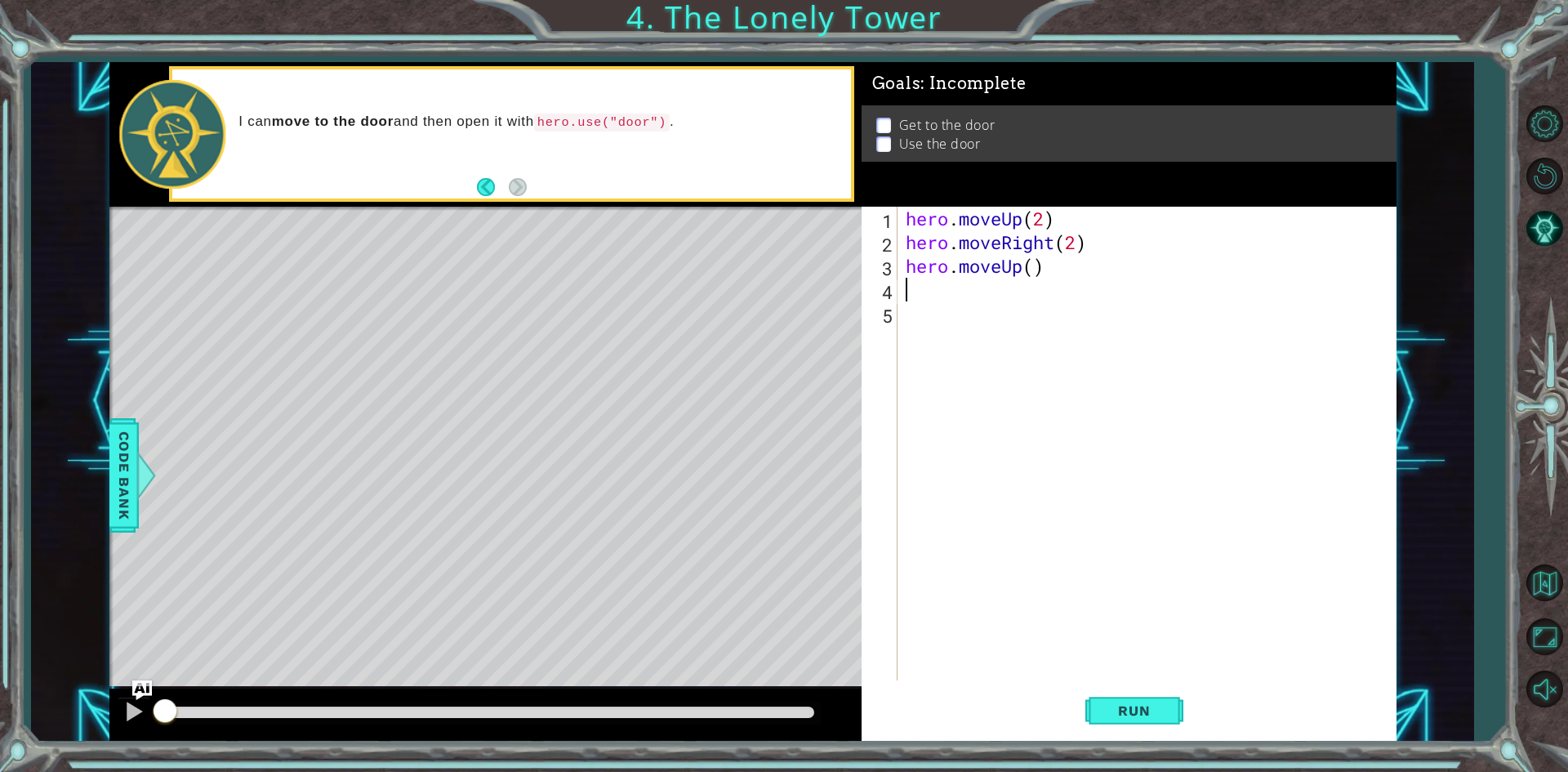
click at [1041, 264] on div "hero . moveUp ( 2 ) hero . moveRight ( 2 ) hero . moveUp ( )" at bounding box center [1150, 467] width 496 height 521
click at [1032, 268] on div "hero . moveUp ( 2 ) hero . moveRight ( 2 ) hero . moveUp ( )" at bounding box center [1150, 467] width 496 height 521
click at [1113, 709] on span "Run" at bounding box center [1134, 710] width 64 height 16
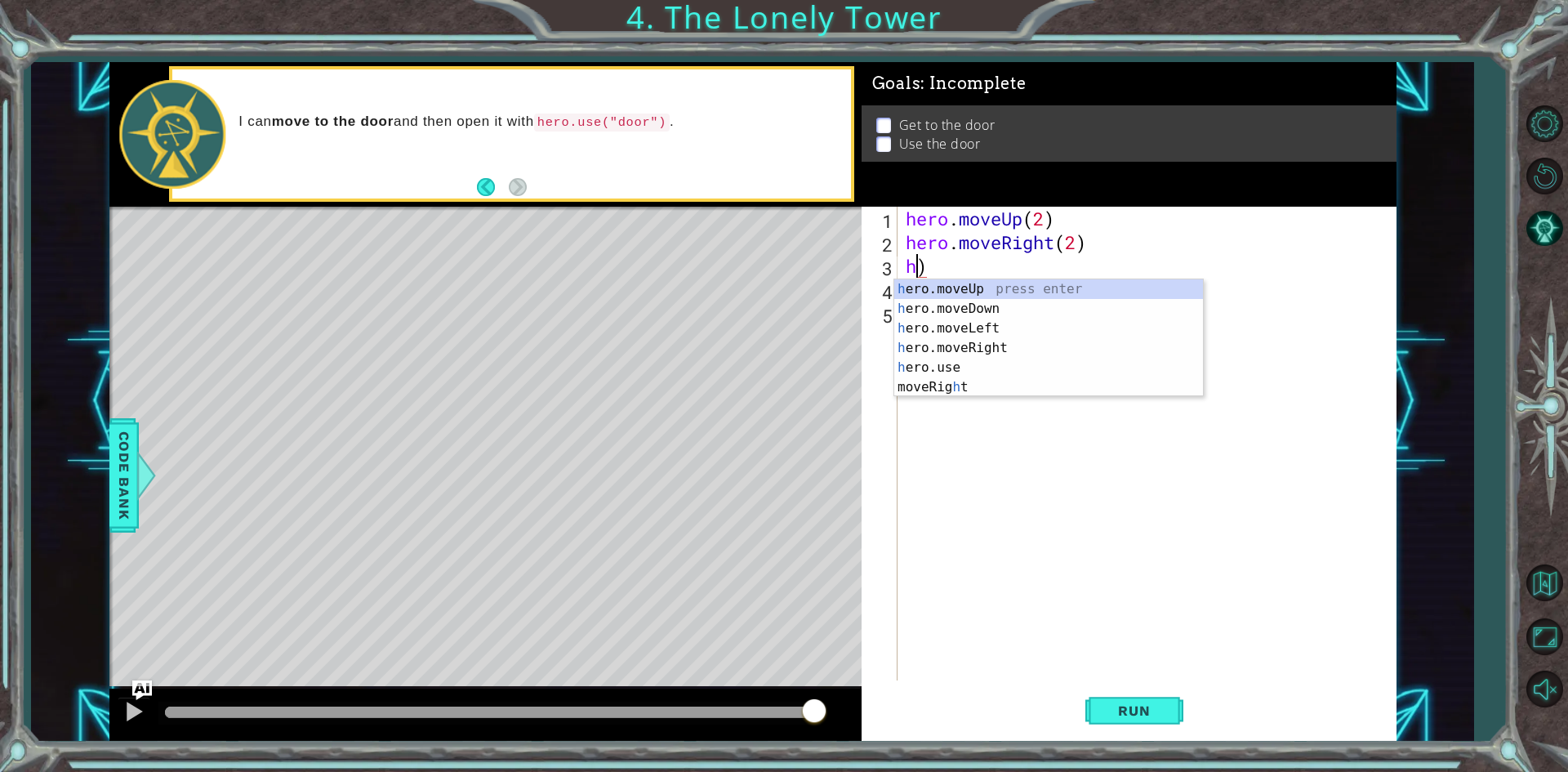
scroll to position [0, 0]
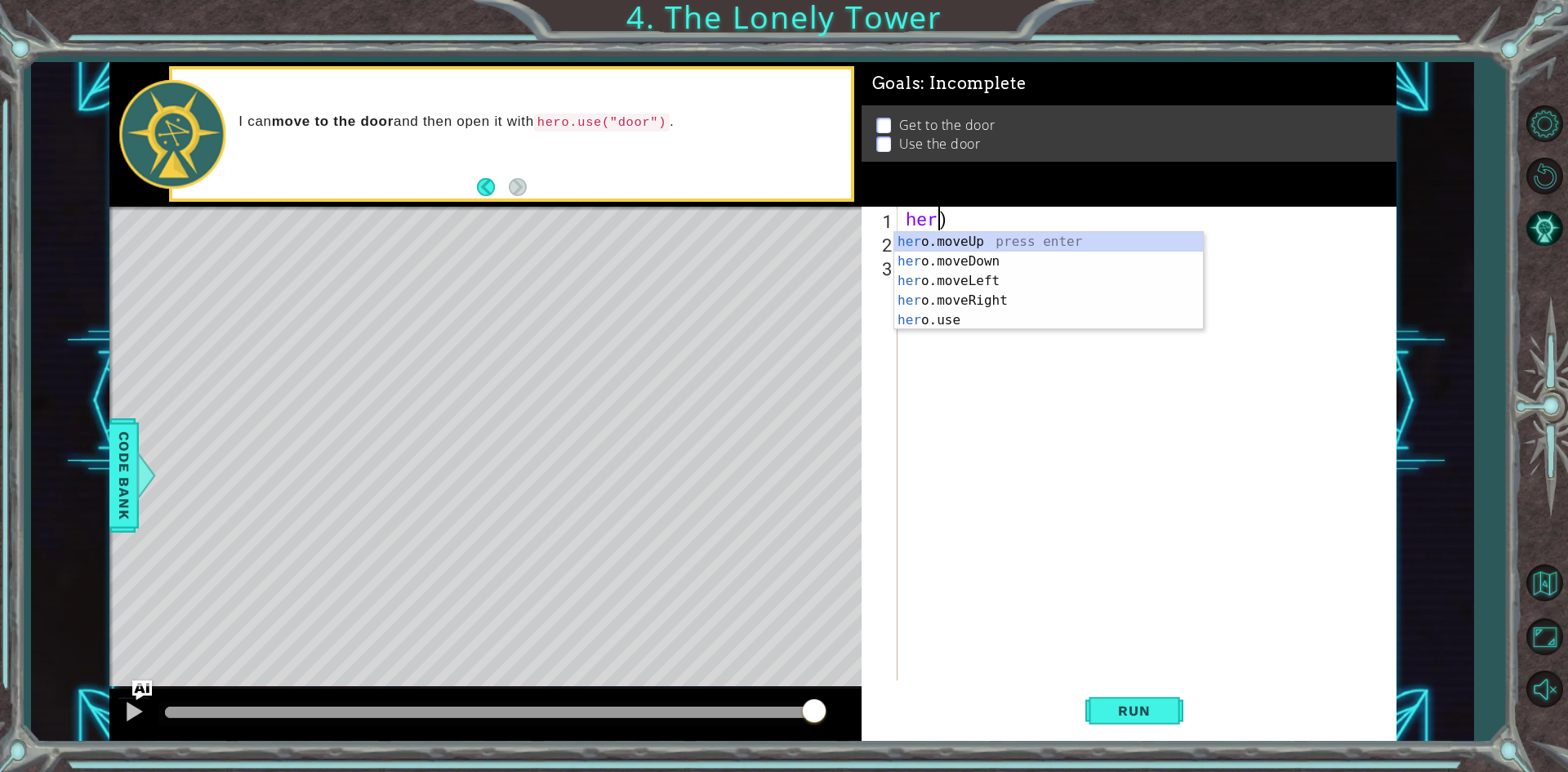
type textarea ")"
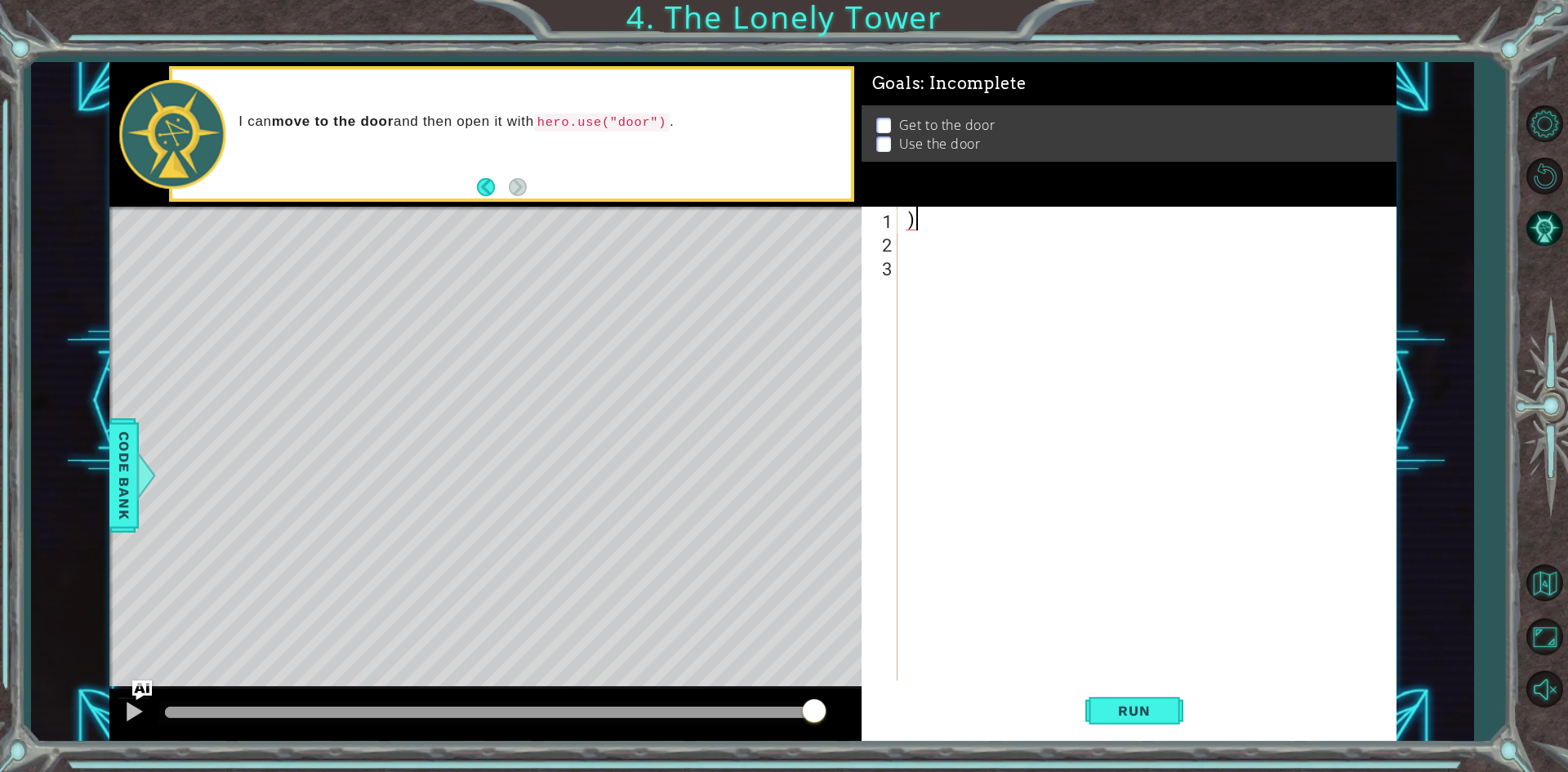
click at [931, 222] on div ")" at bounding box center [1150, 467] width 496 height 521
